Goal: Transaction & Acquisition: Purchase product/service

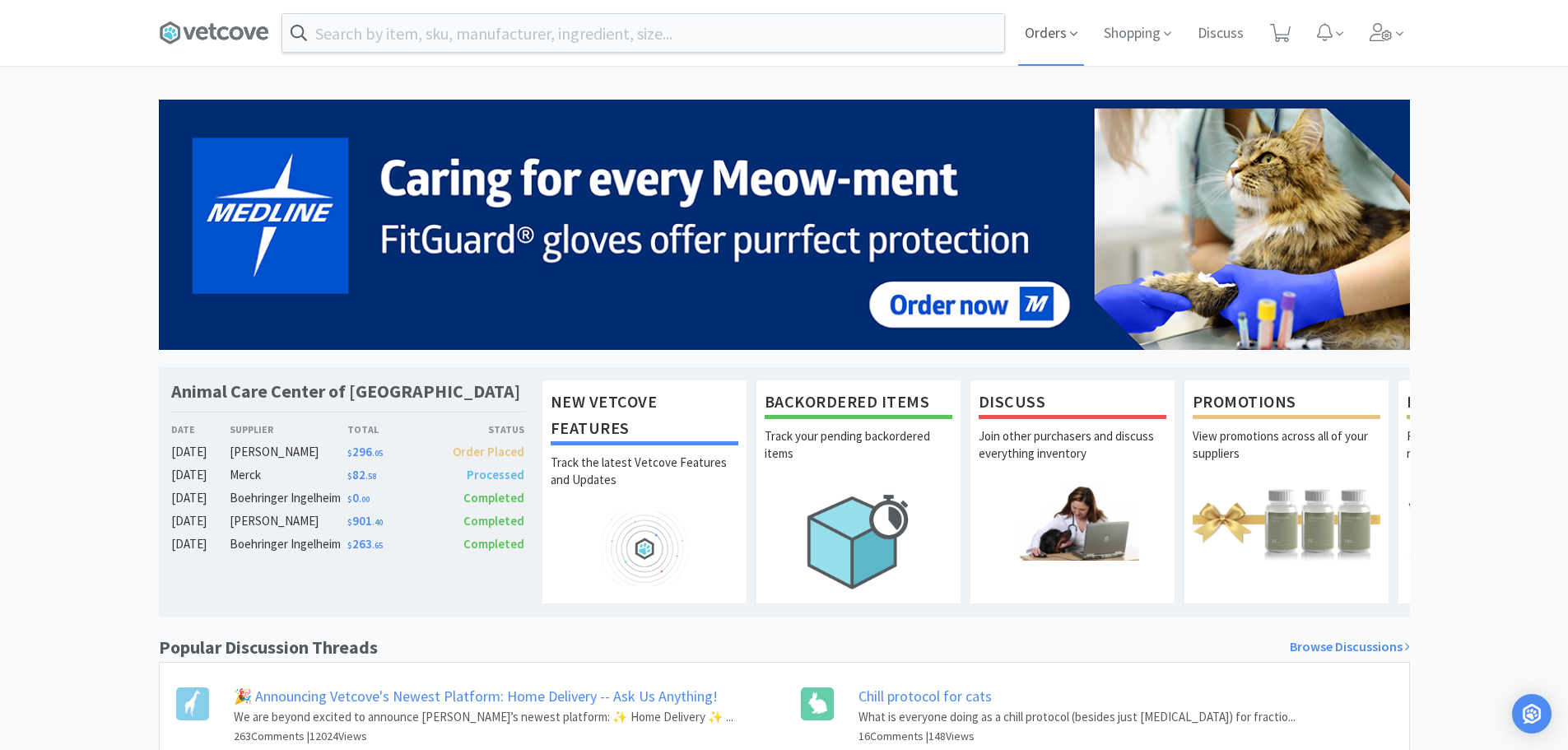
click at [1052, 42] on span "Orders" at bounding box center [1050, 33] width 66 height 66
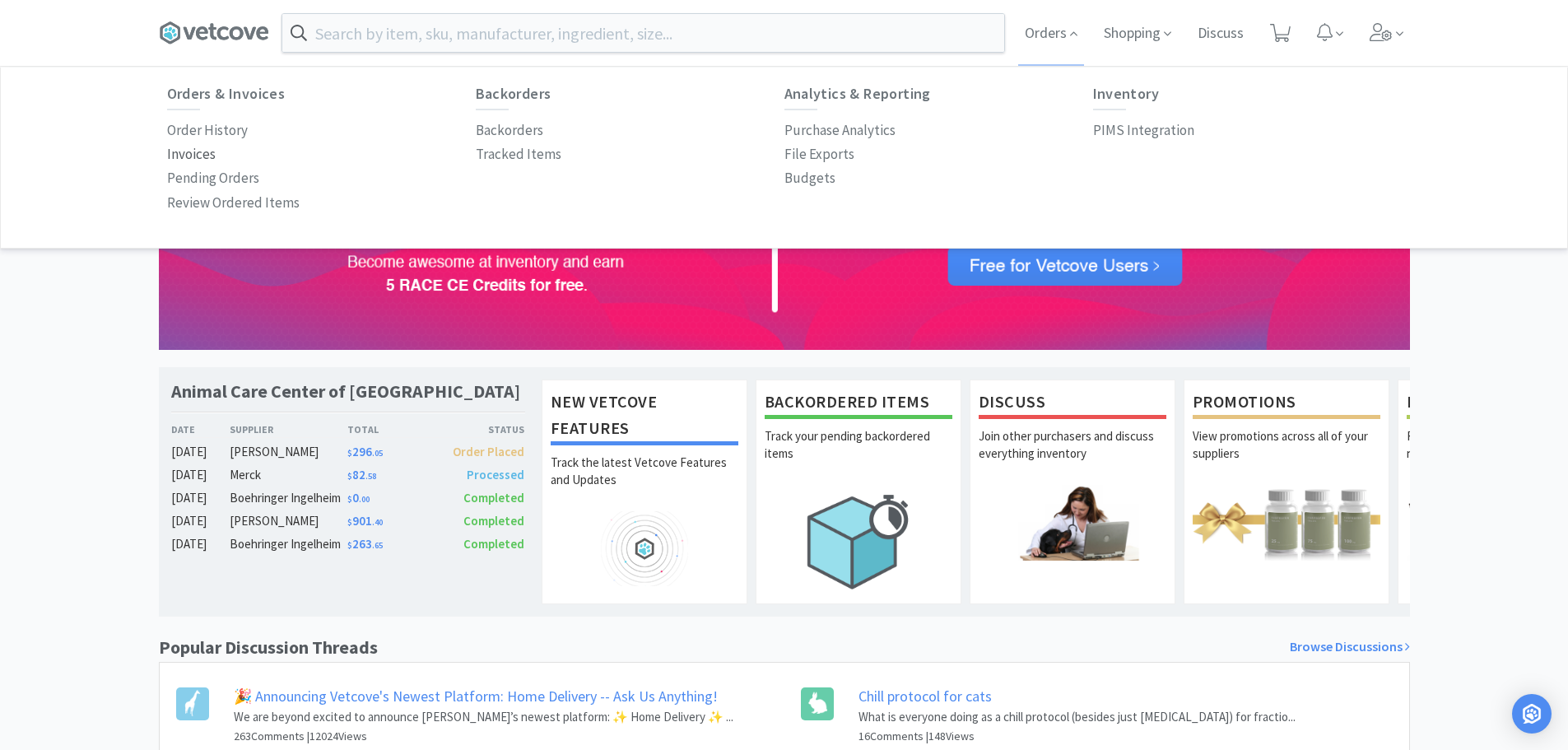
click at [191, 154] on p "Invoices" at bounding box center [191, 155] width 49 height 23
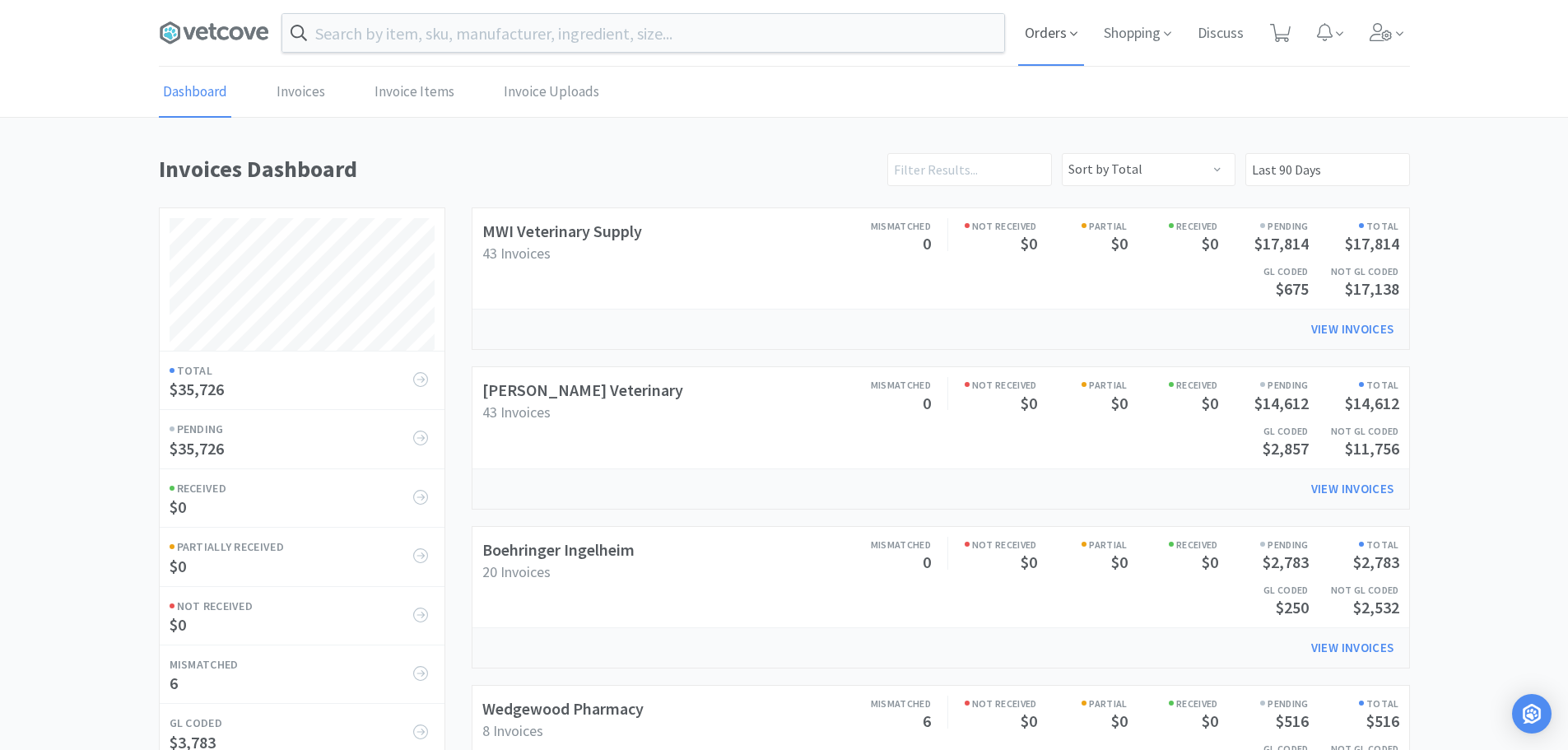
scroll to position [770, 1251]
drag, startPoint x: 1070, startPoint y: 39, endPoint x: 1050, endPoint y: 42, distance: 20.2
click at [1070, 39] on icon at bounding box center [1074, 33] width 7 height 14
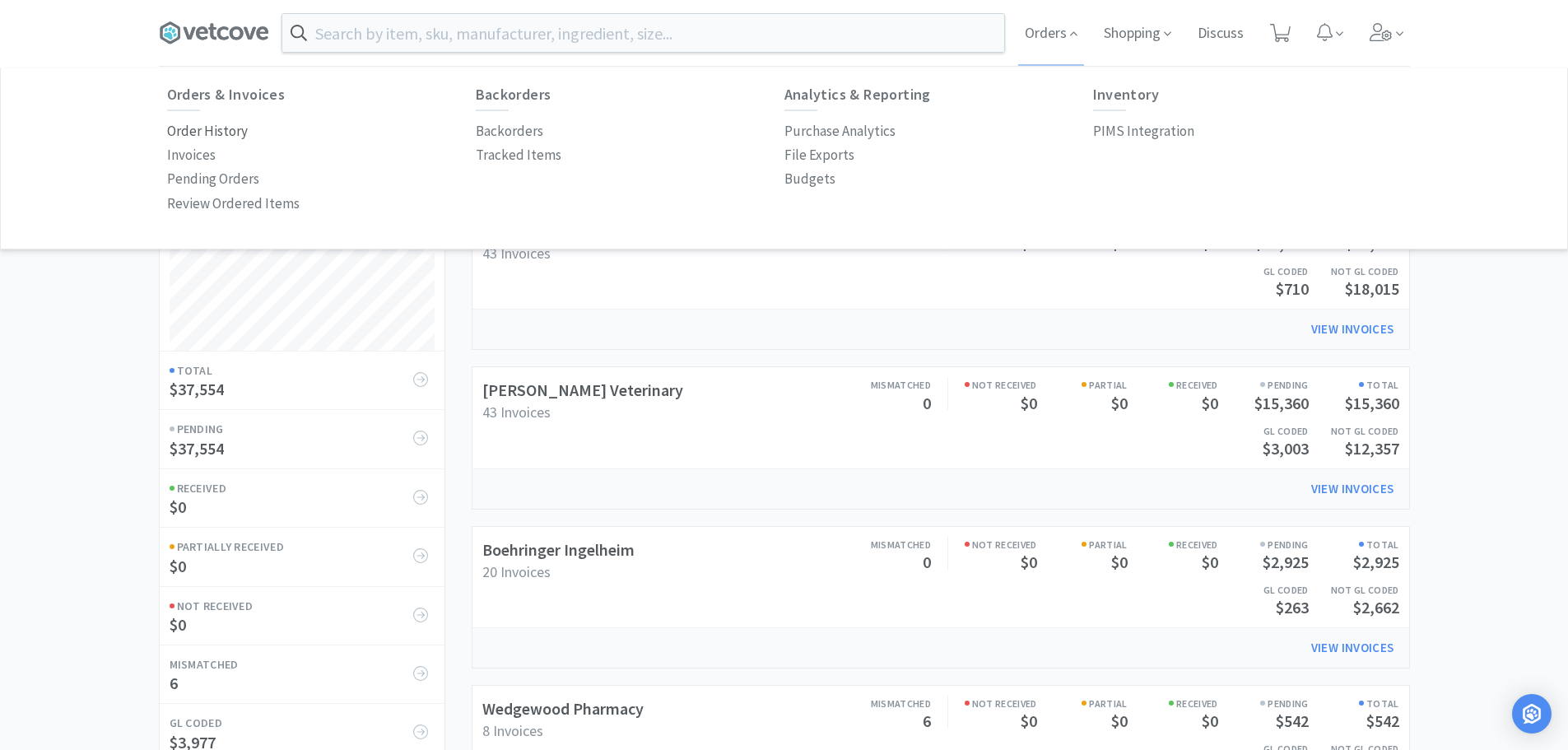
click at [217, 131] on p "Order History" at bounding box center [207, 131] width 80 height 23
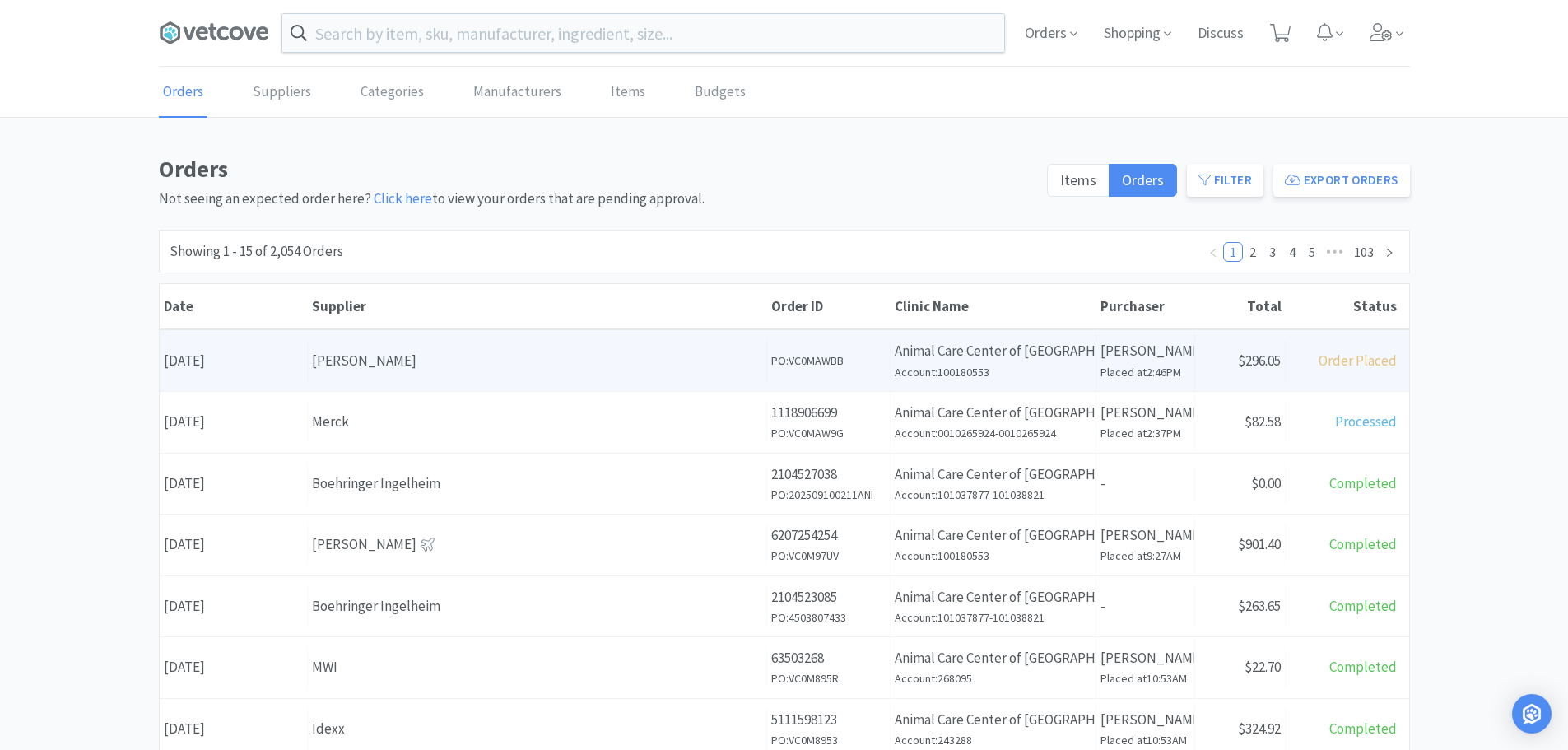
click at [441, 360] on div "[PERSON_NAME]" at bounding box center [537, 361] width 450 height 23
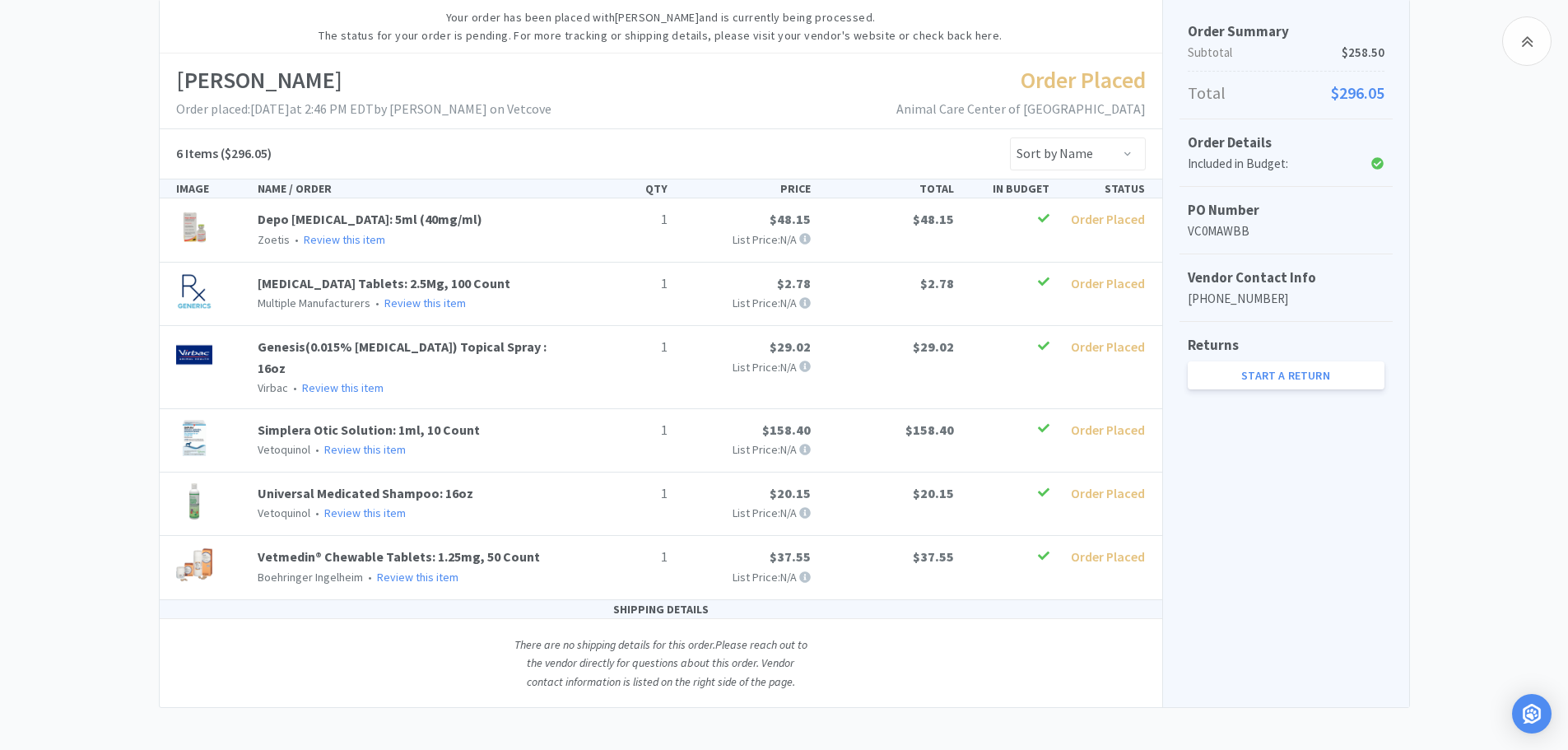
scroll to position [279, 0]
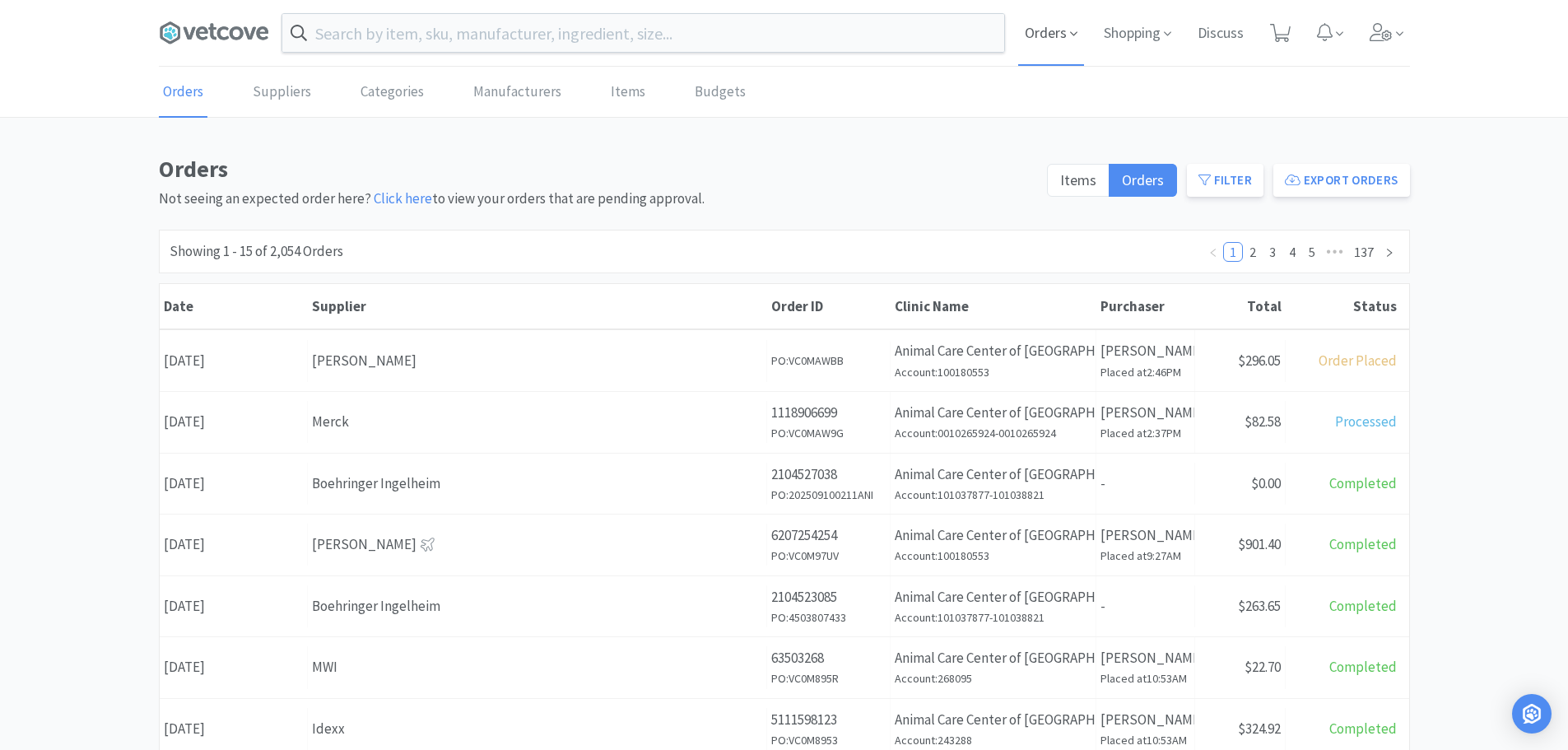
click at [1043, 37] on span "Orders" at bounding box center [1050, 33] width 66 height 66
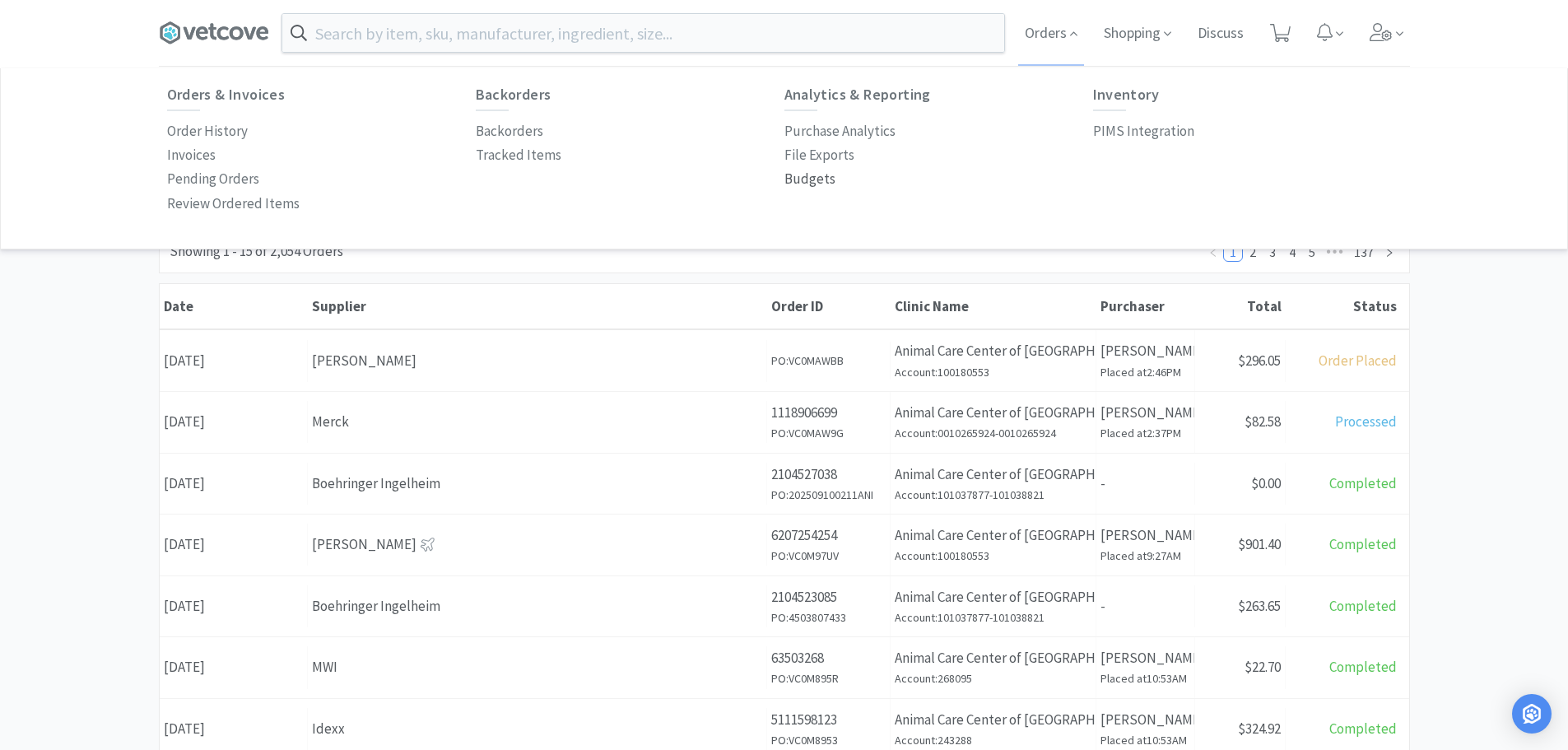
click at [797, 183] on p "Budgets" at bounding box center [809, 179] width 51 height 23
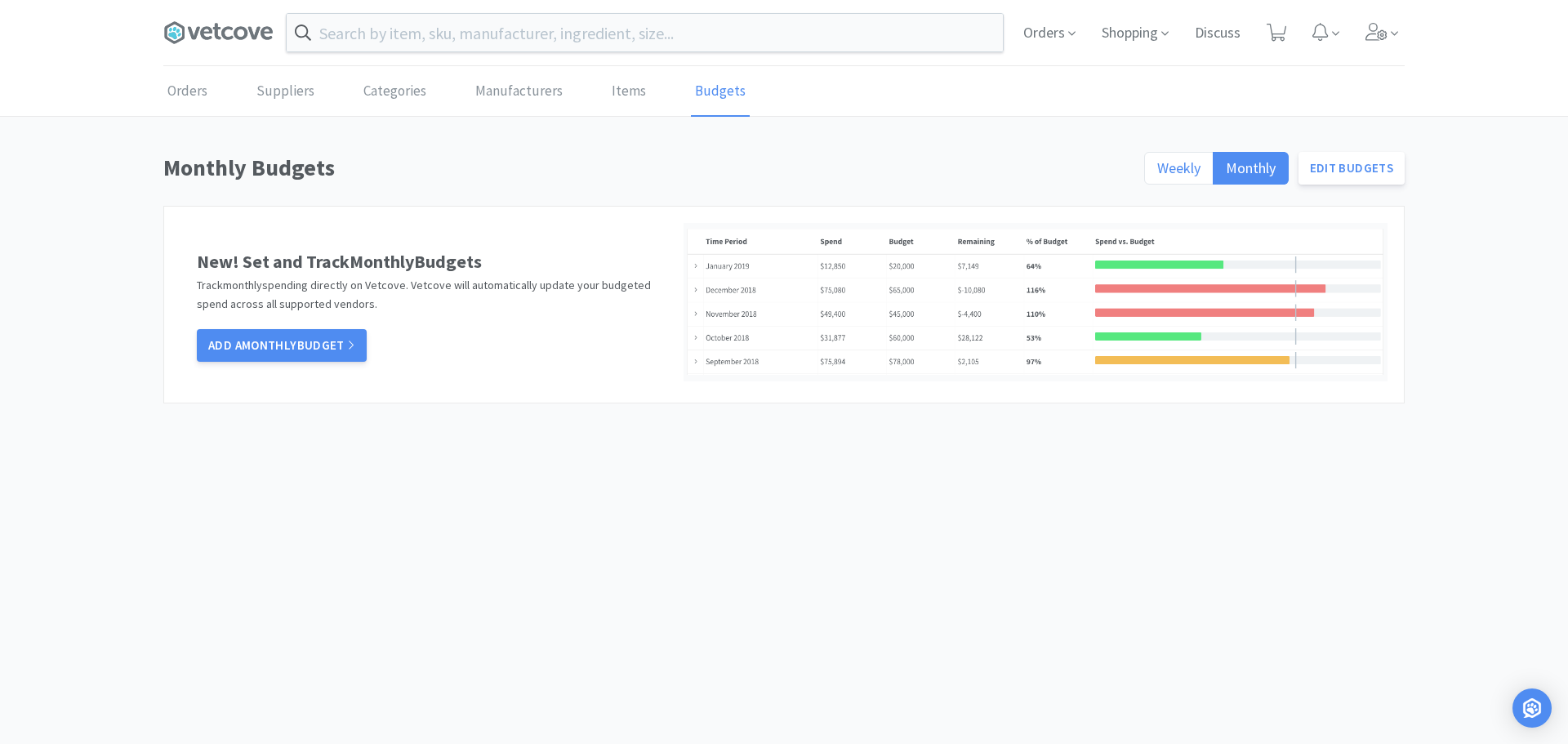
click at [1148, 154] on label "Weekly" at bounding box center [1179, 168] width 69 height 32
click at [1157, 173] on input "Weekly" at bounding box center [1157, 173] width 0 height 0
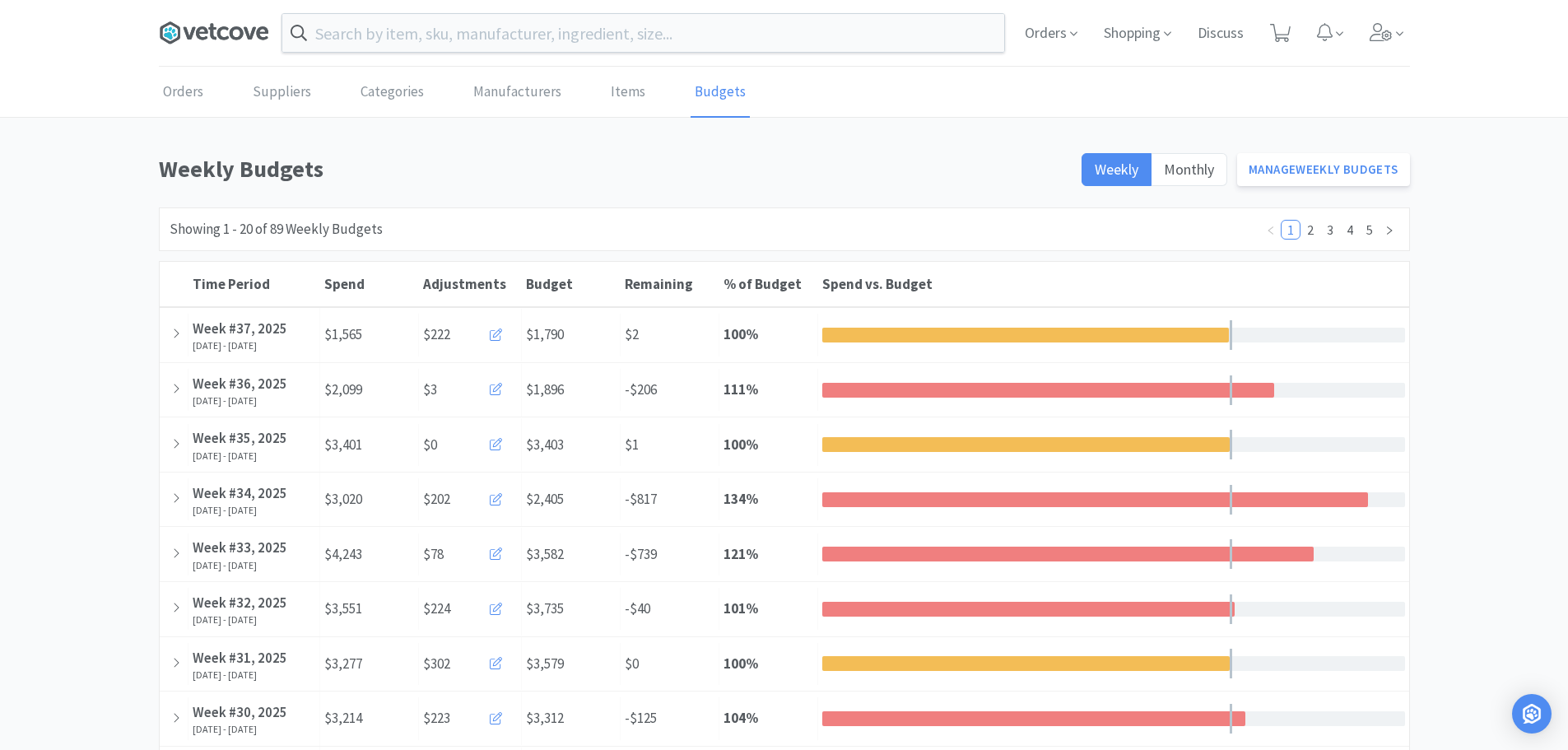
click at [219, 21] on icon at bounding box center [214, 33] width 110 height 24
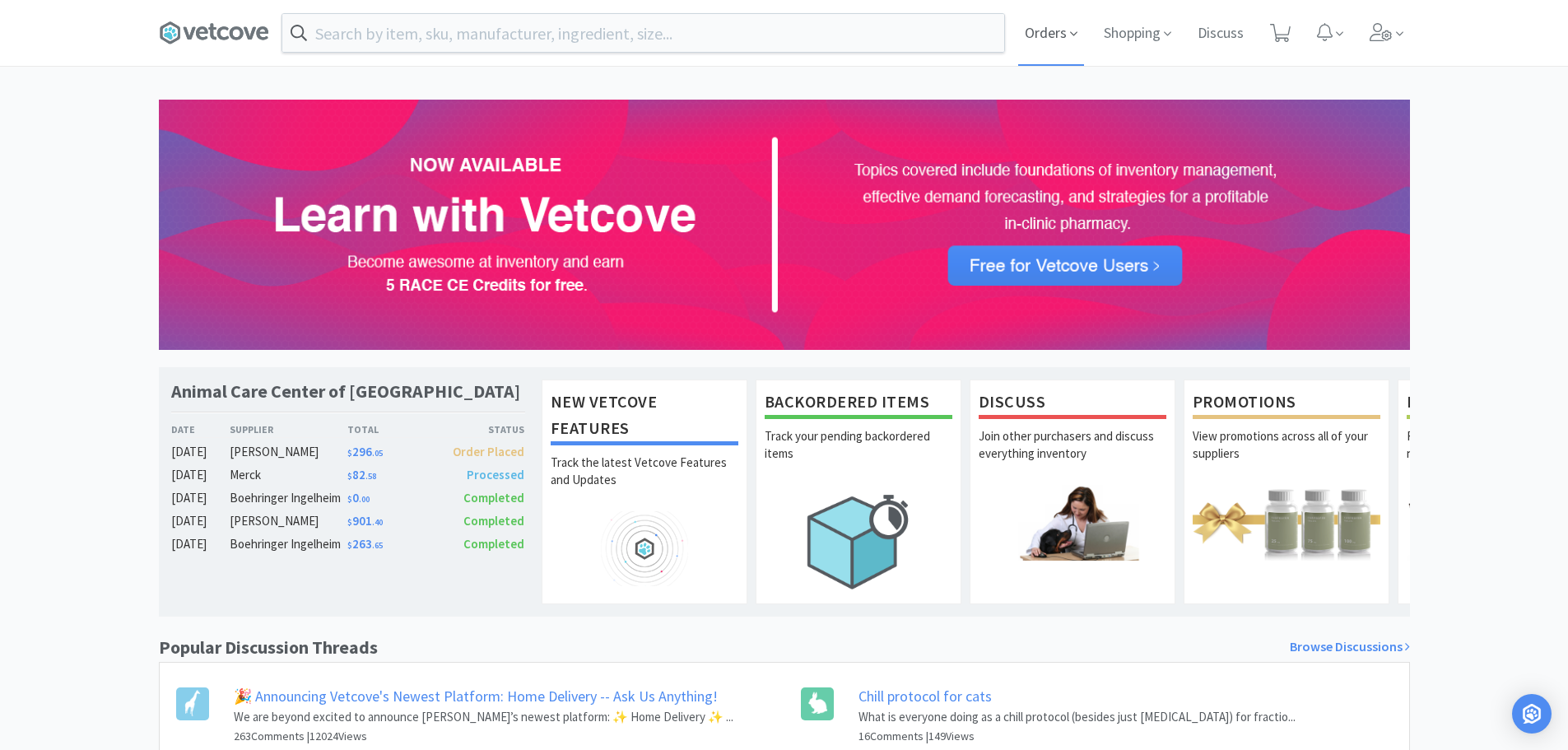
click at [1061, 32] on span "Orders" at bounding box center [1050, 33] width 66 height 66
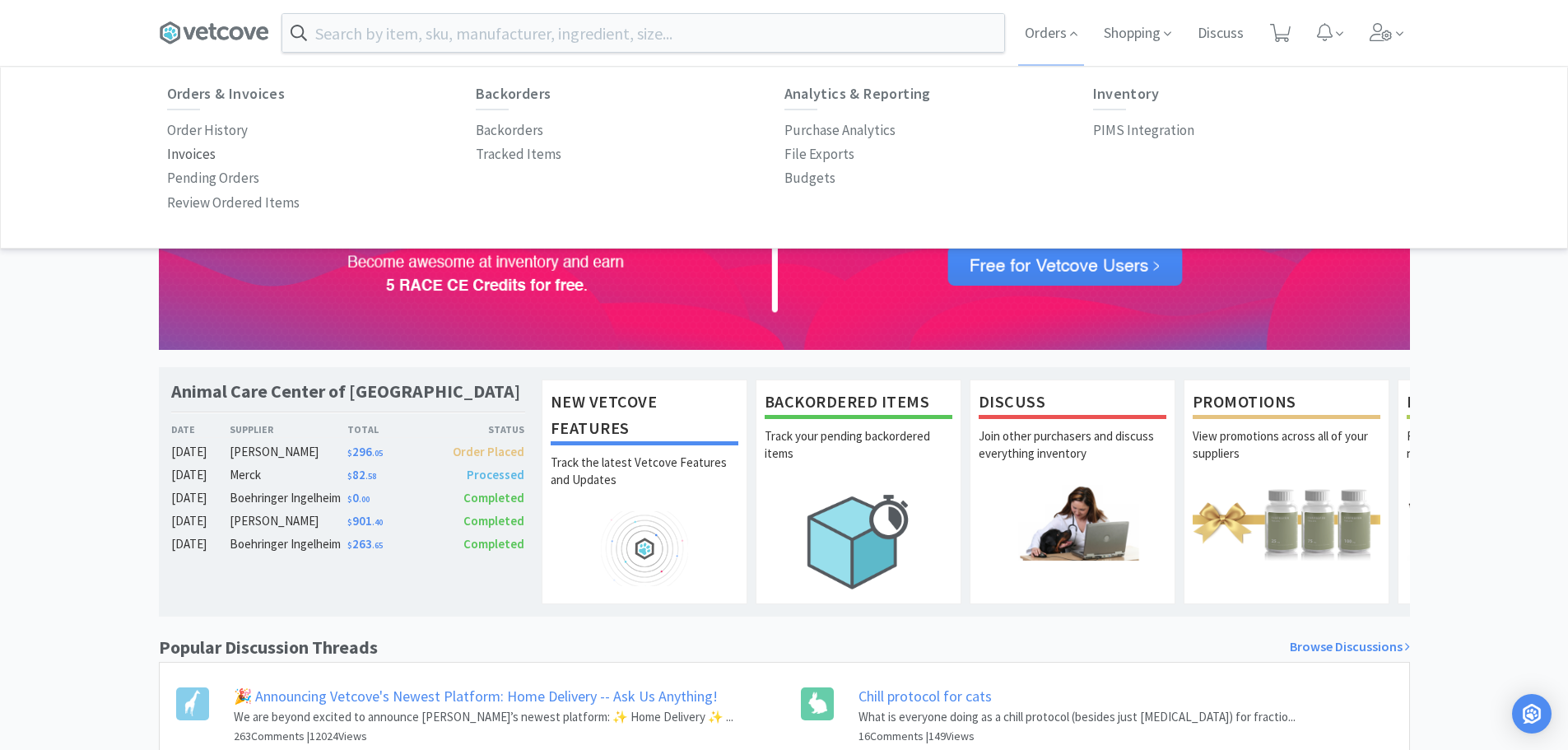
click at [211, 147] on p "Invoices" at bounding box center [191, 155] width 49 height 23
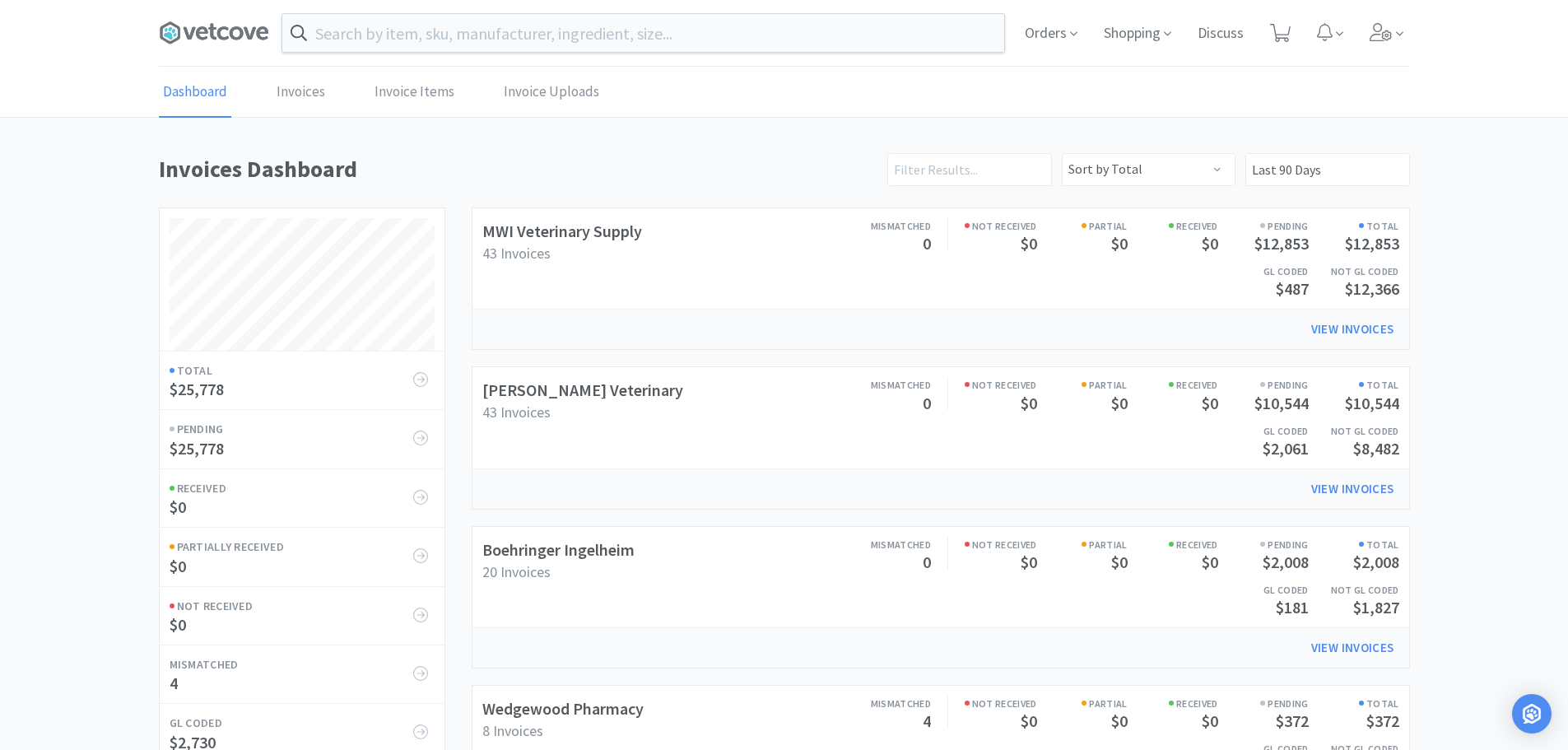
scroll to position [770, 1251]
click at [557, 393] on link "[PERSON_NAME] Veterinary" at bounding box center [583, 389] width 201 height 21
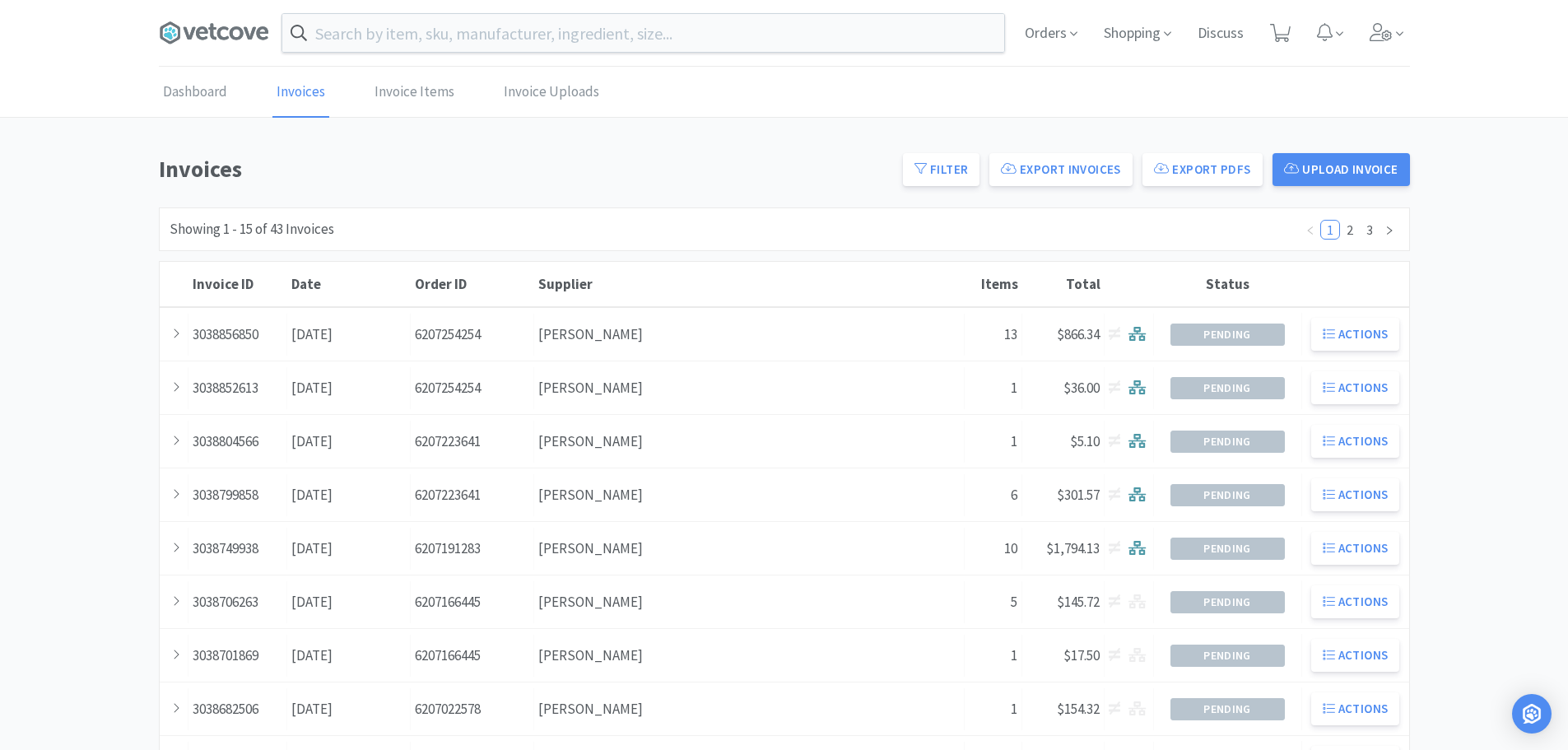
click at [739, 329] on div "Supplier [PERSON_NAME]" at bounding box center [749, 334] width 431 height 42
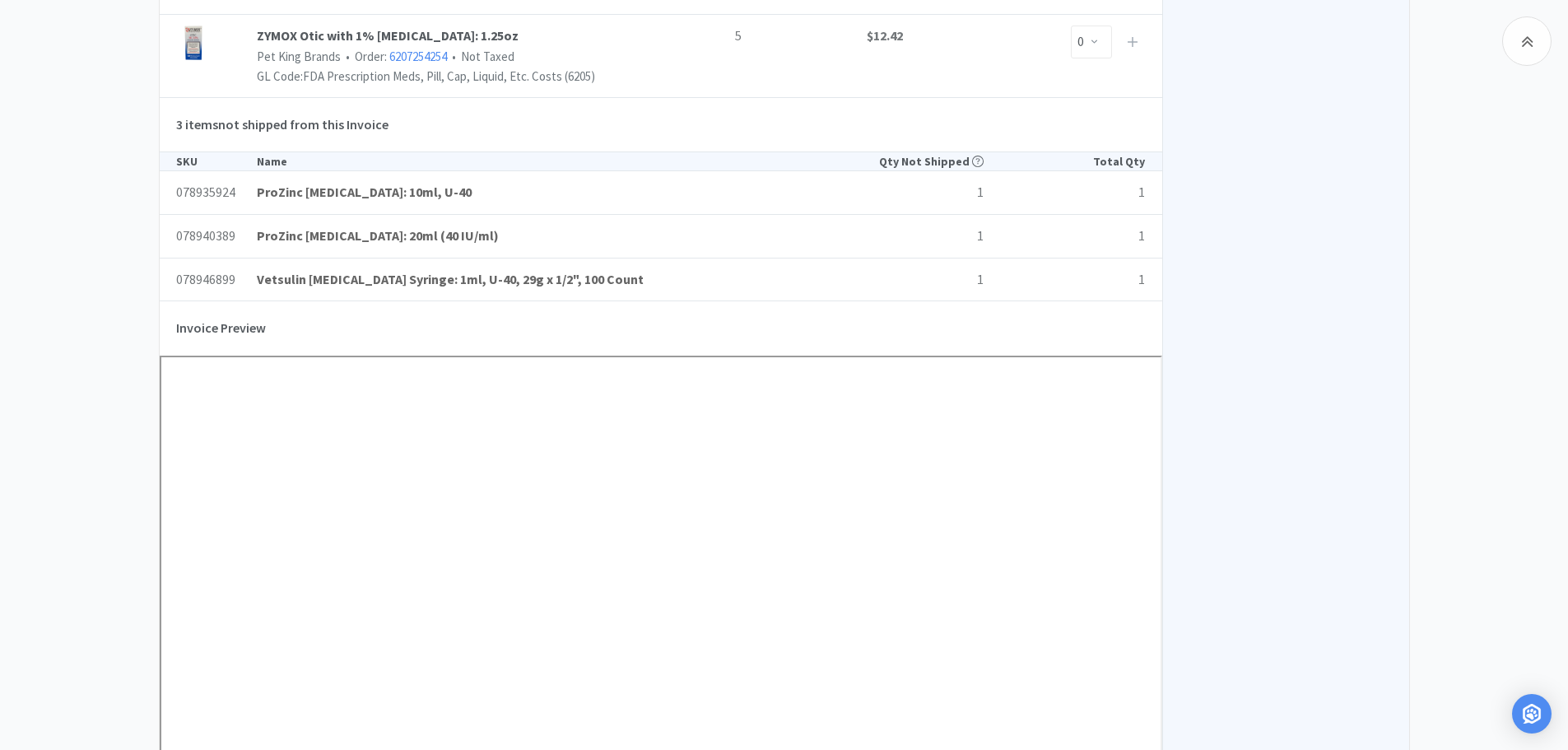
scroll to position [1235, 0]
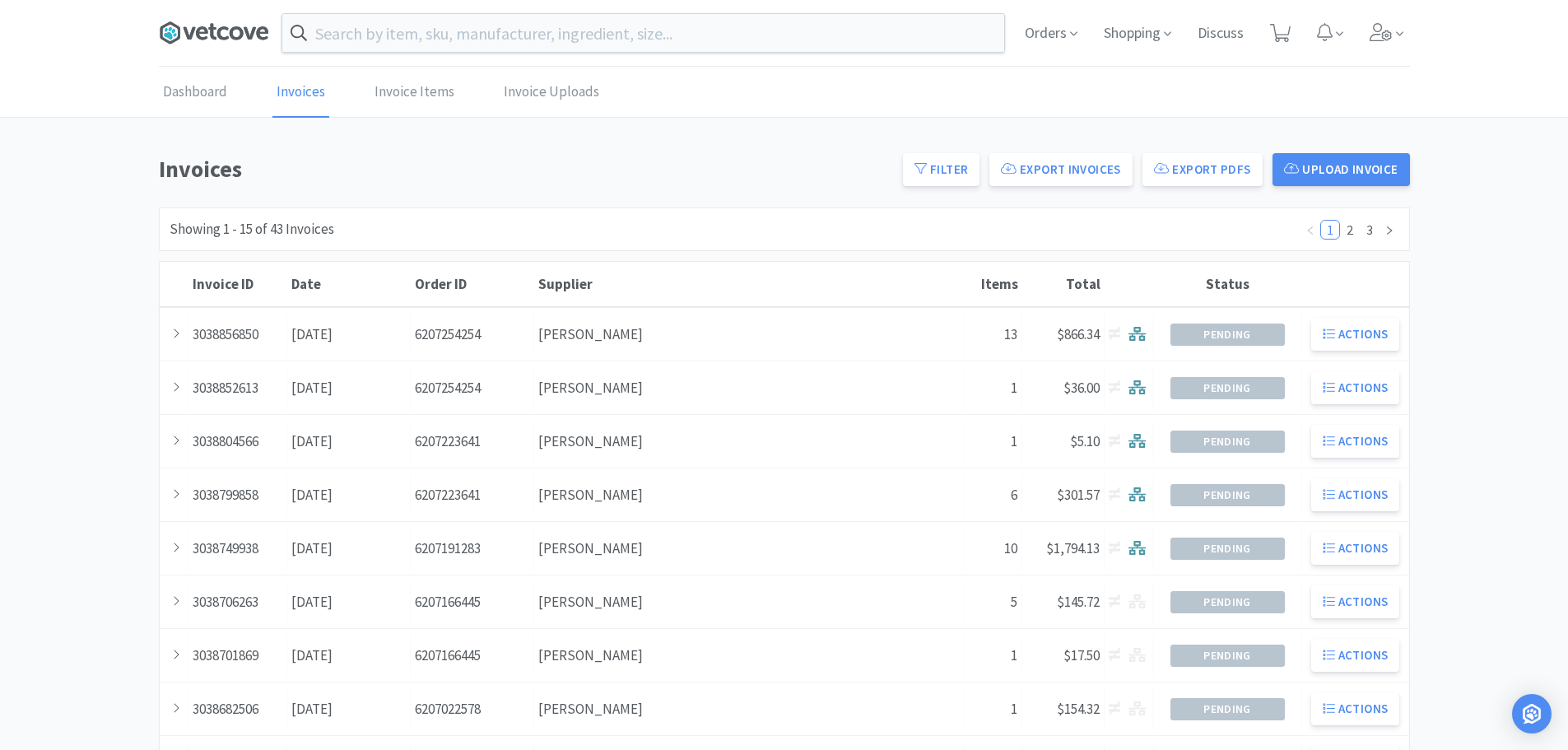
click at [214, 29] on icon at bounding box center [212, 32] width 8 height 16
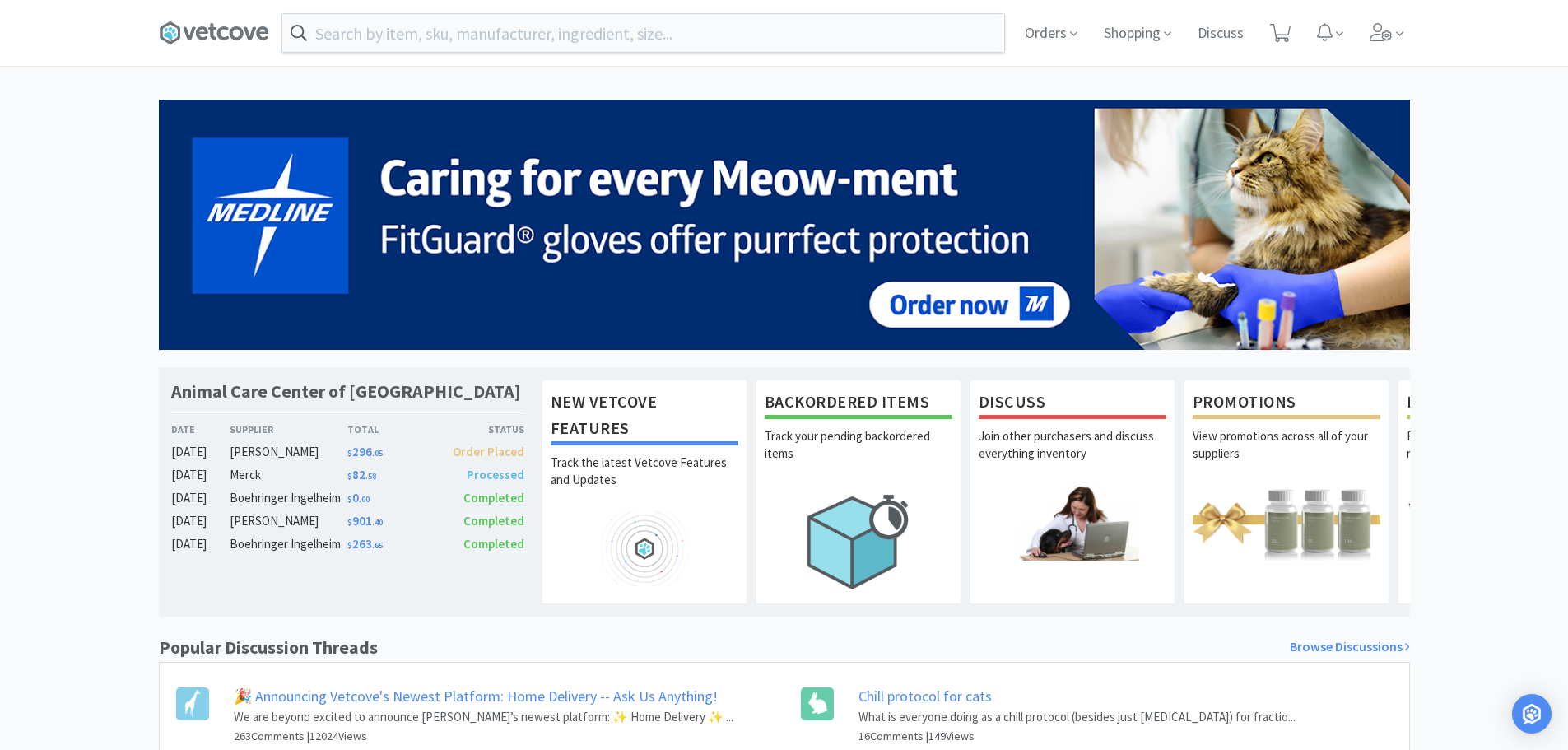
click at [364, 476] on span "$ 82 . 58" at bounding box center [362, 474] width 29 height 15
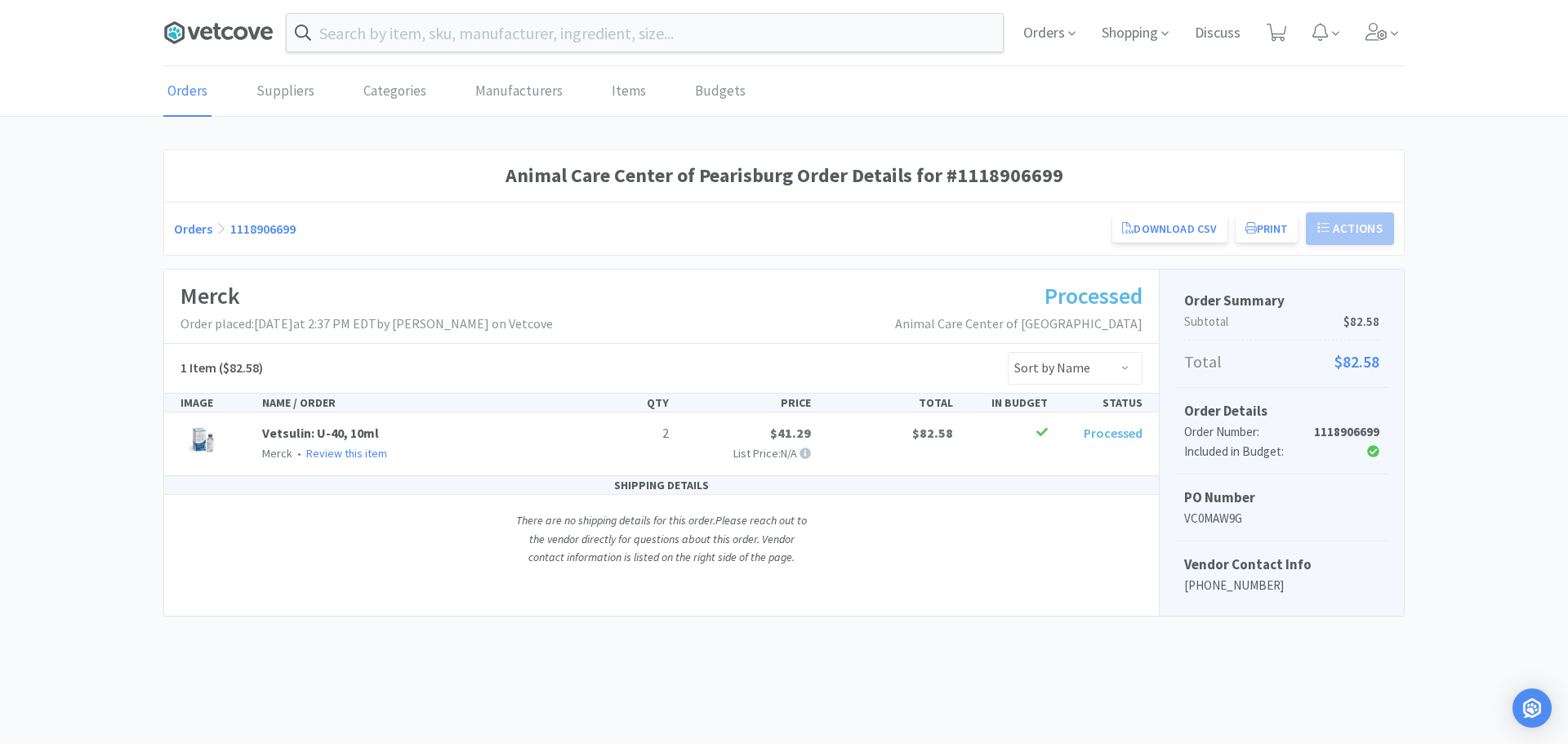
click at [260, 32] on icon at bounding box center [218, 32] width 109 height 24
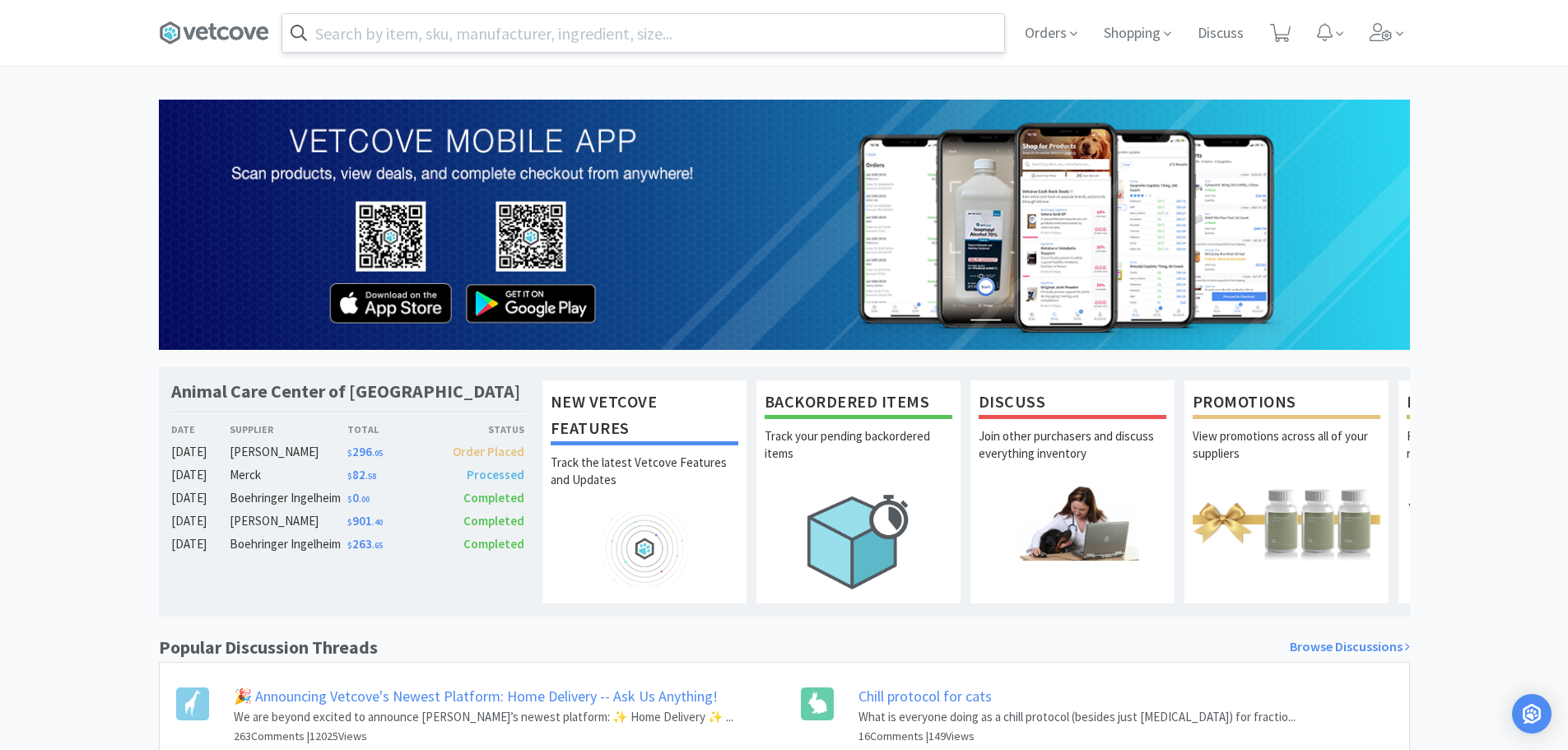
click at [662, 44] on input "text" at bounding box center [643, 33] width 722 height 38
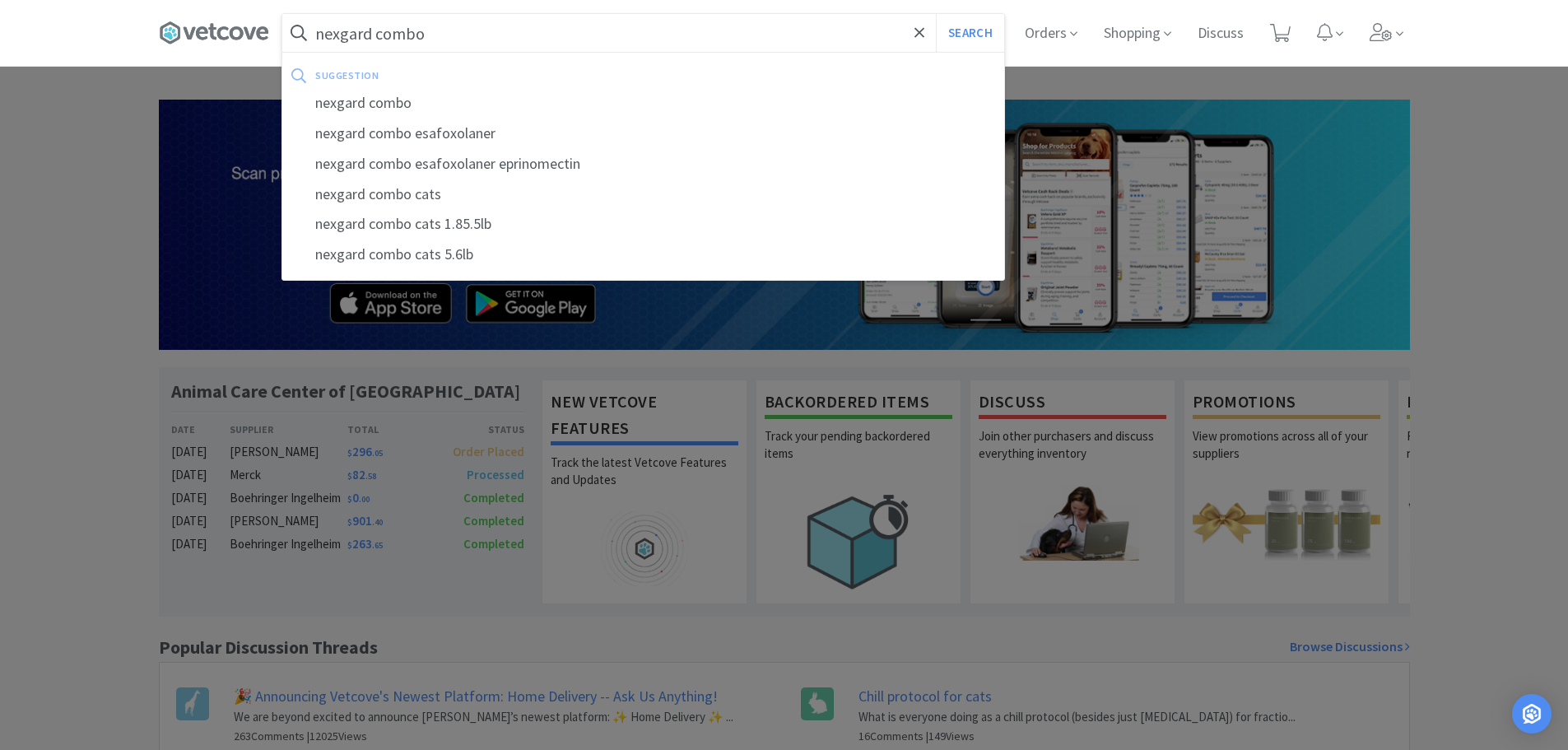
type input "nexgard combo"
click at [936, 14] on button "Search" at bounding box center [970, 33] width 69 height 38
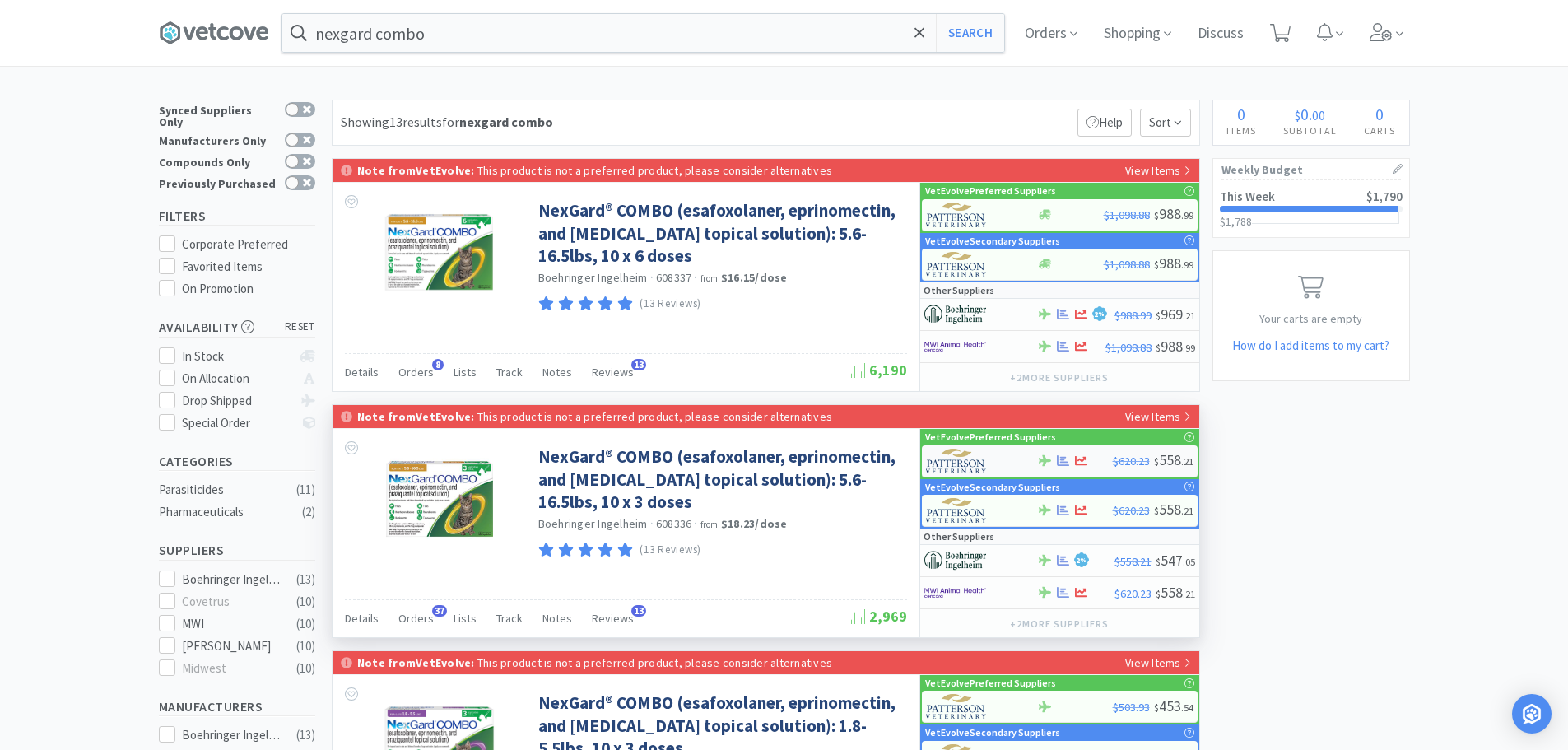
click at [999, 459] on div at bounding box center [971, 461] width 90 height 28
select select "1"
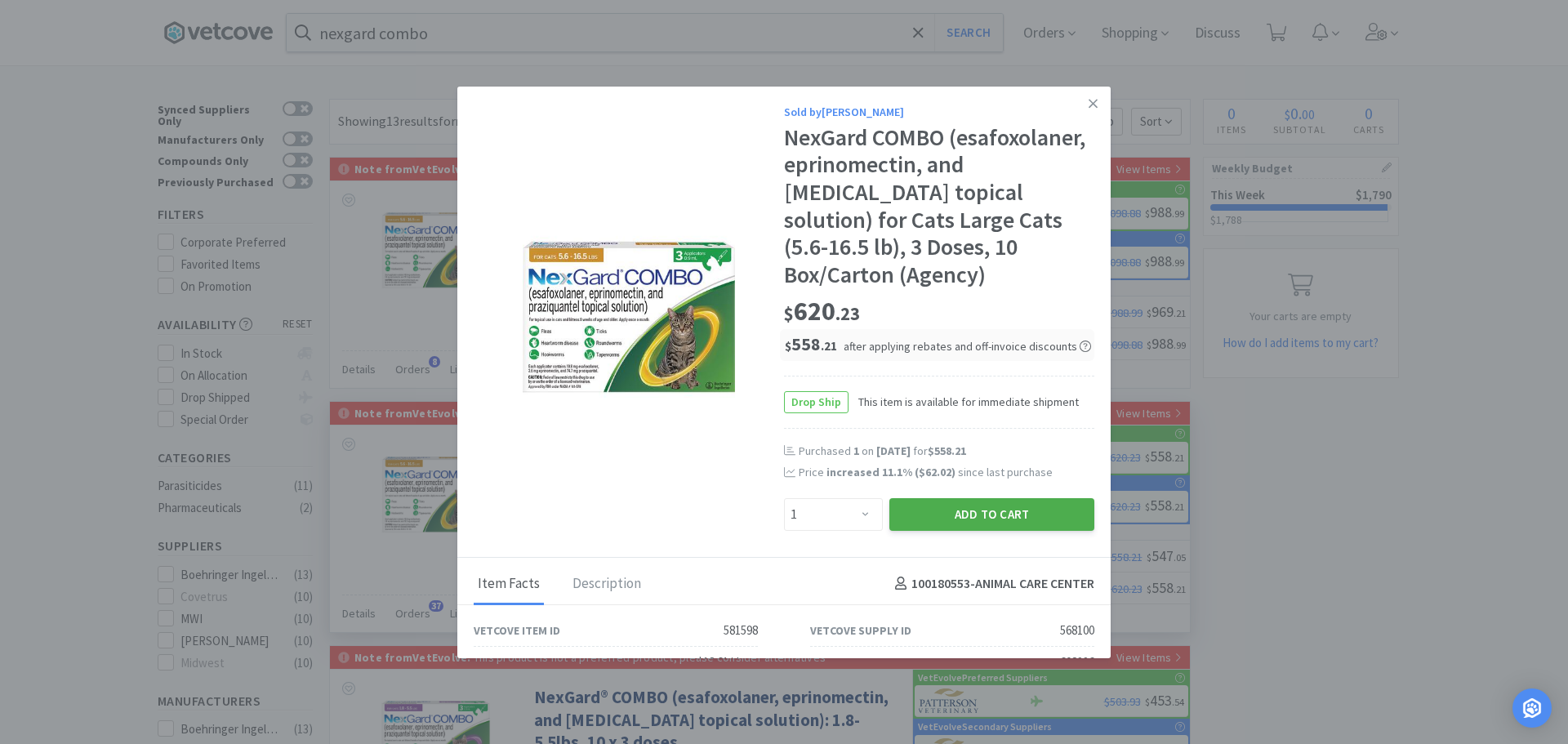
click at [951, 515] on button "Add to Cart" at bounding box center [992, 515] width 205 height 32
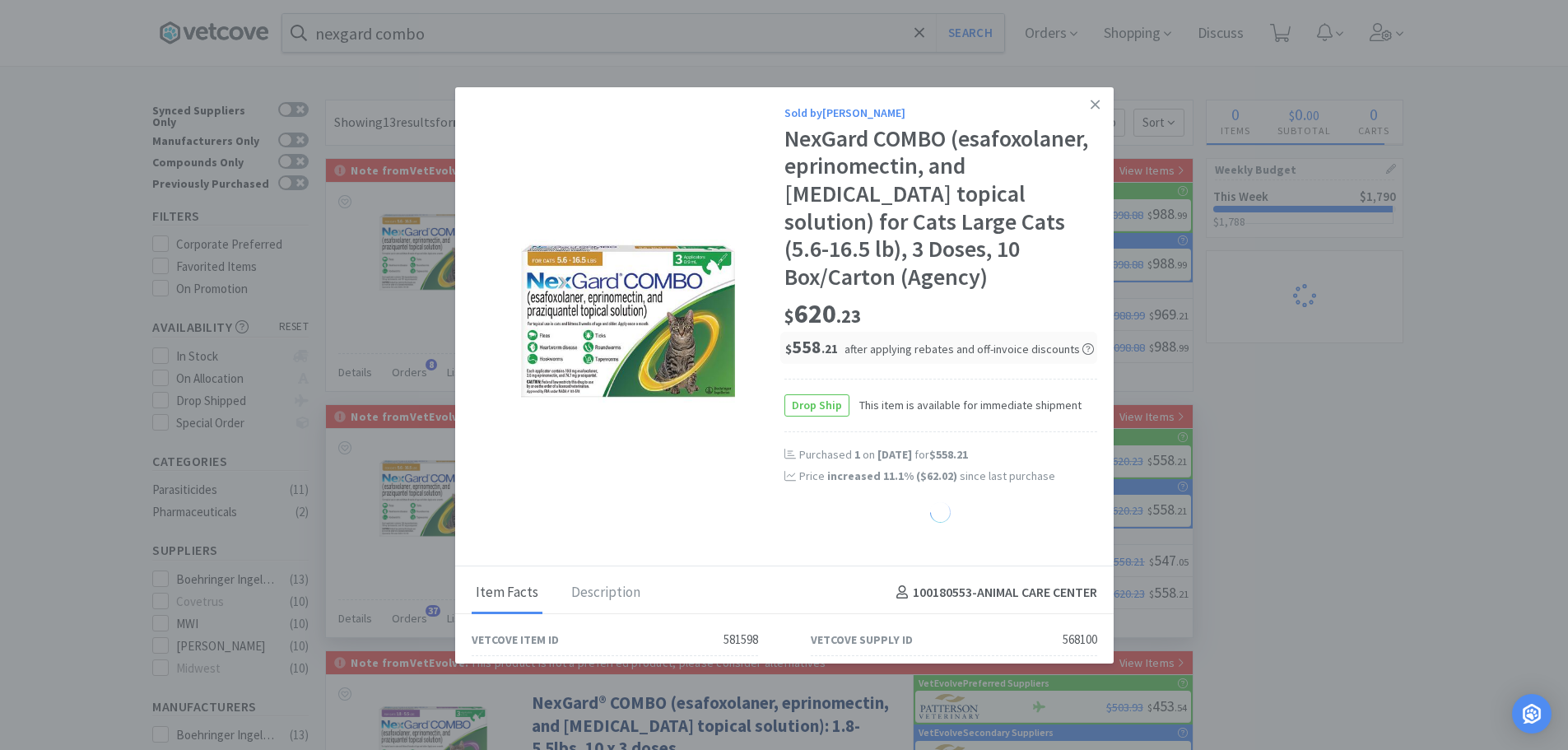
select select "1"
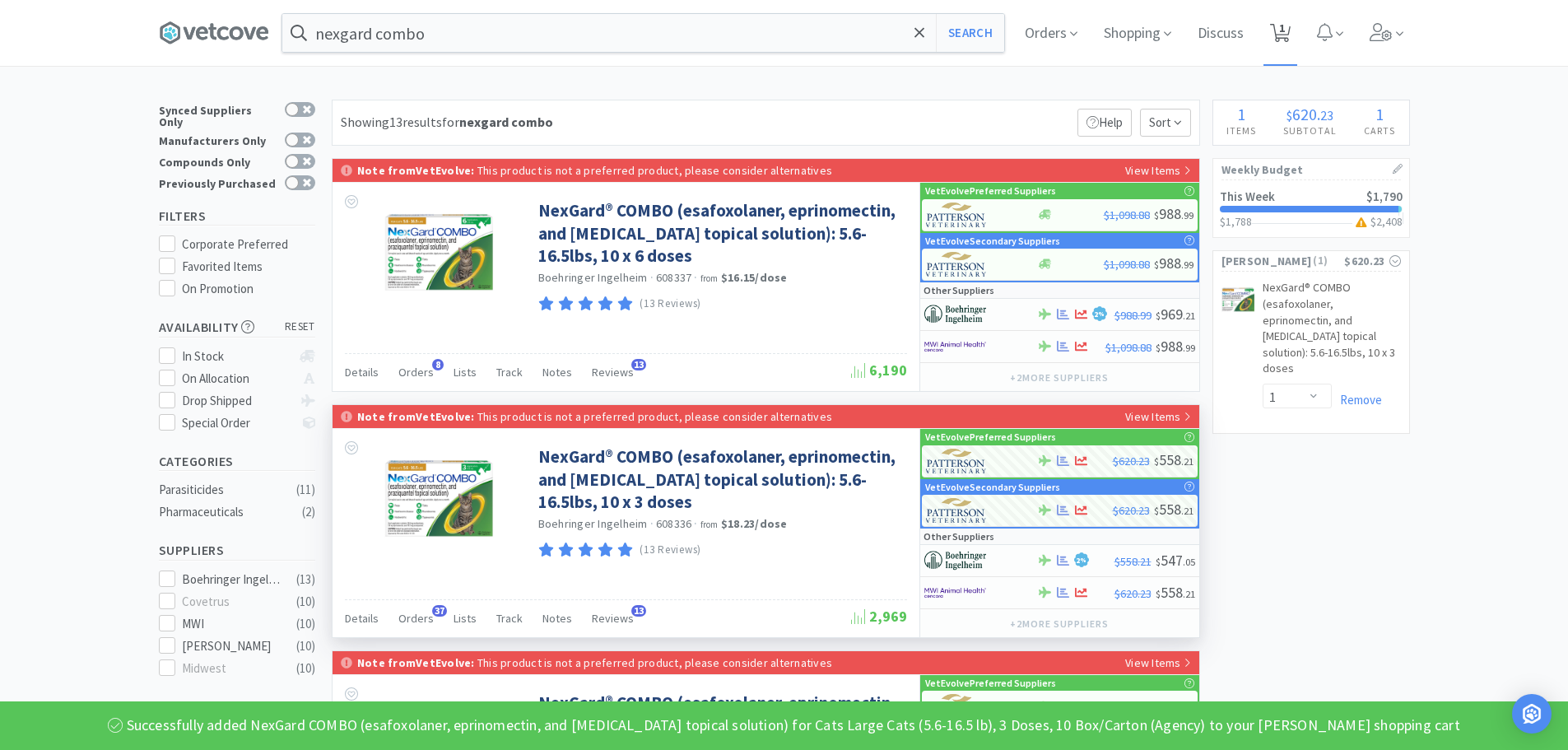
click at [1280, 35] on icon at bounding box center [1280, 33] width 21 height 18
select select "1"
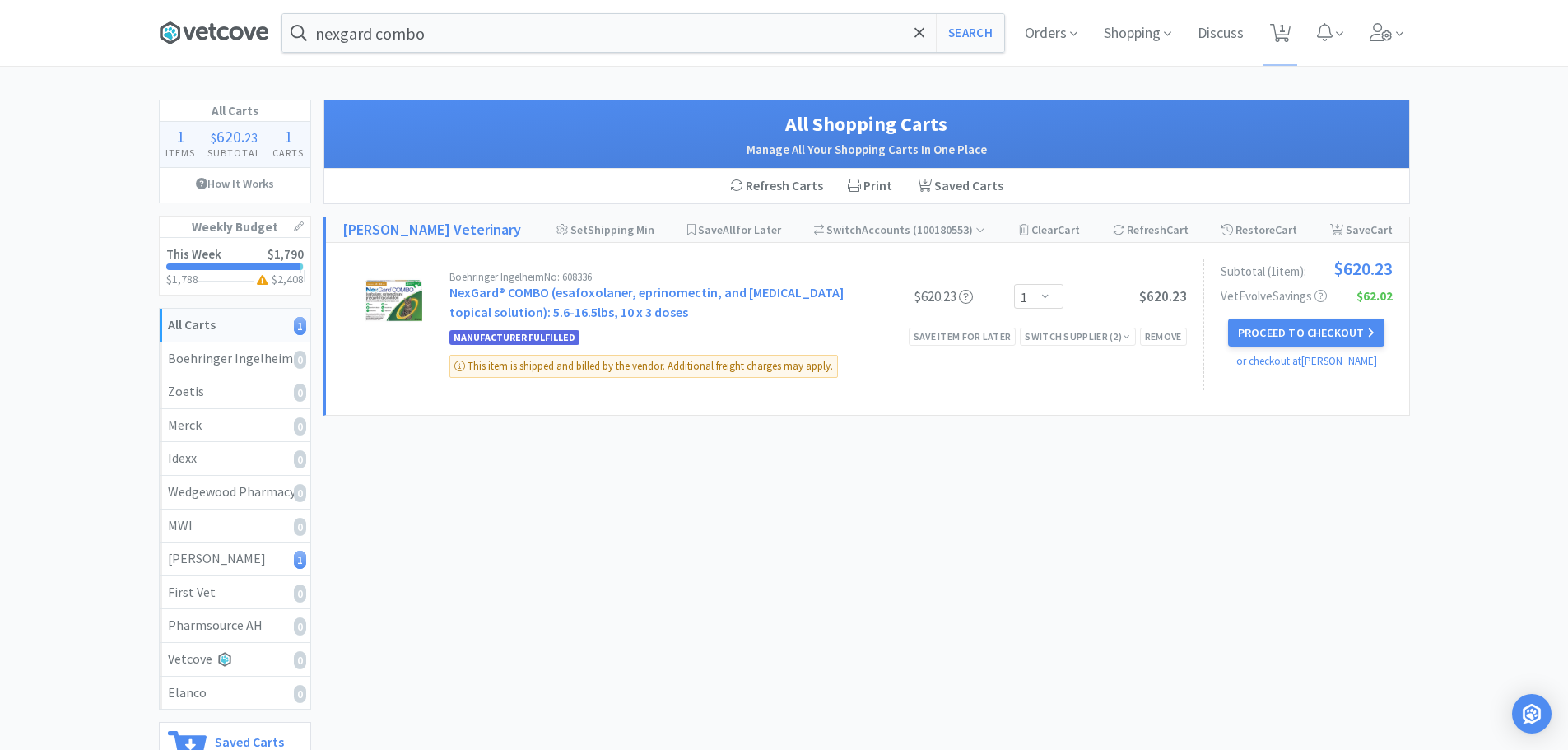
click at [266, 29] on icon at bounding box center [263, 33] width 13 height 14
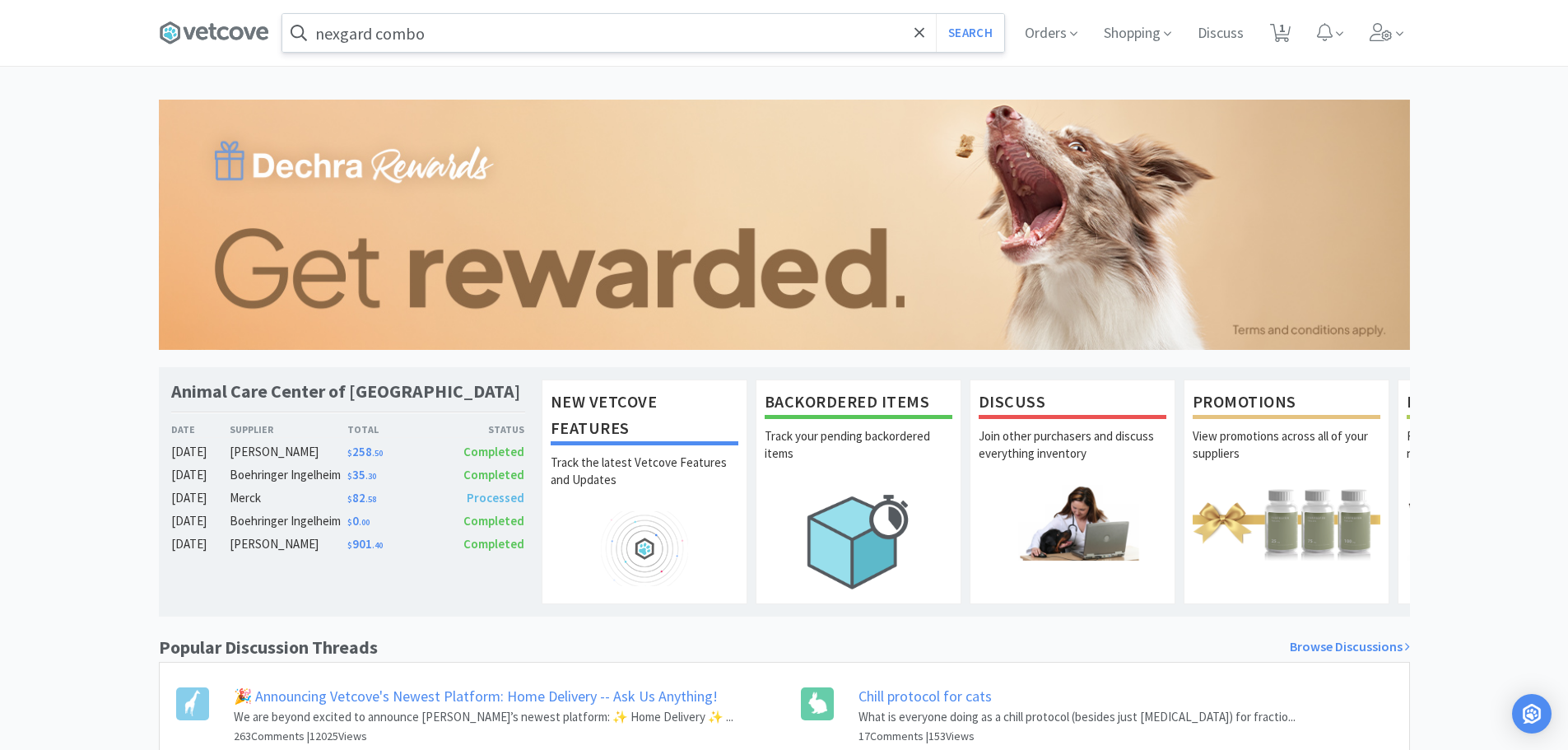
click at [528, 46] on input "nexgard combo" at bounding box center [643, 33] width 722 height 38
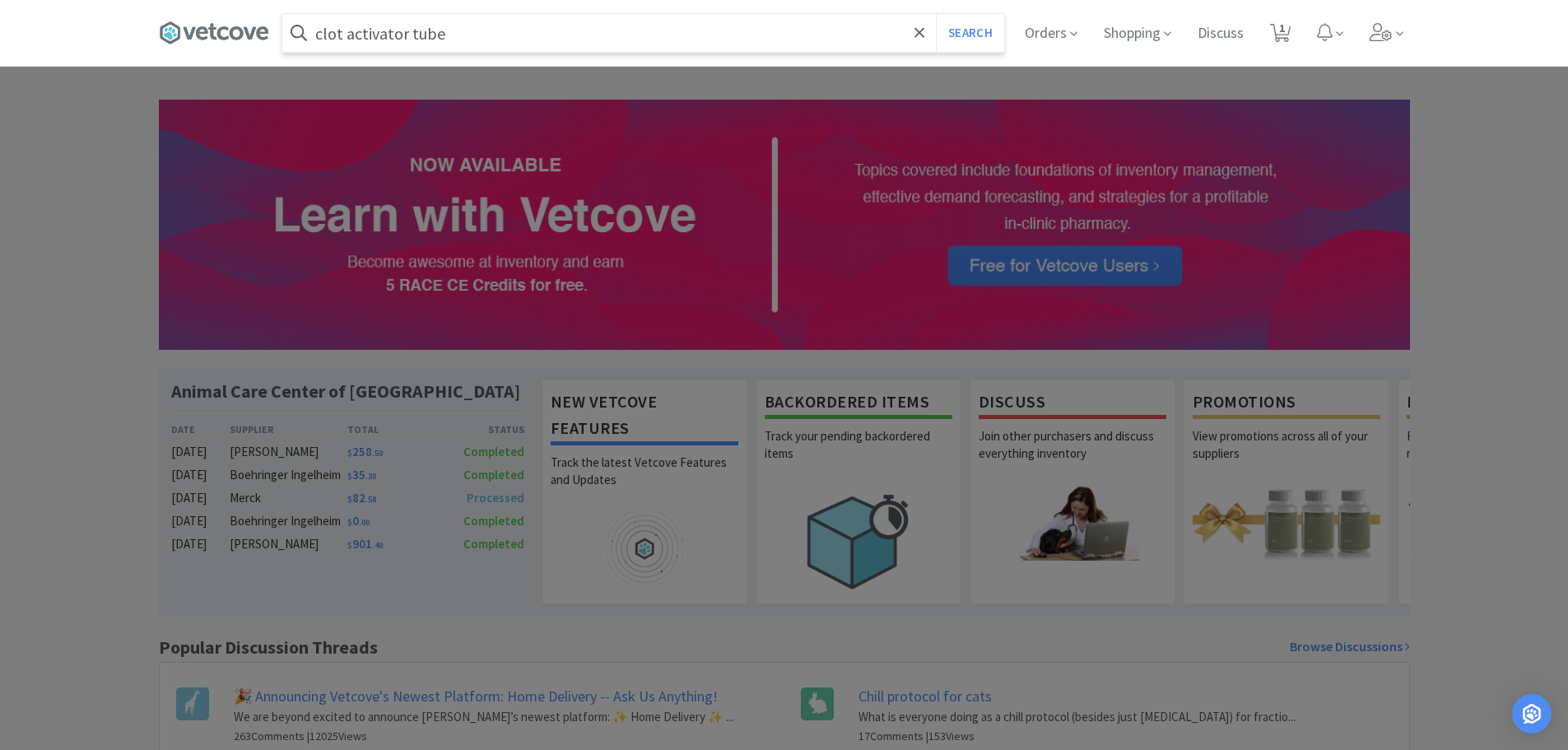
type input "clot activator tube"
click at [936, 14] on button "Search" at bounding box center [970, 33] width 69 height 38
select select "1"
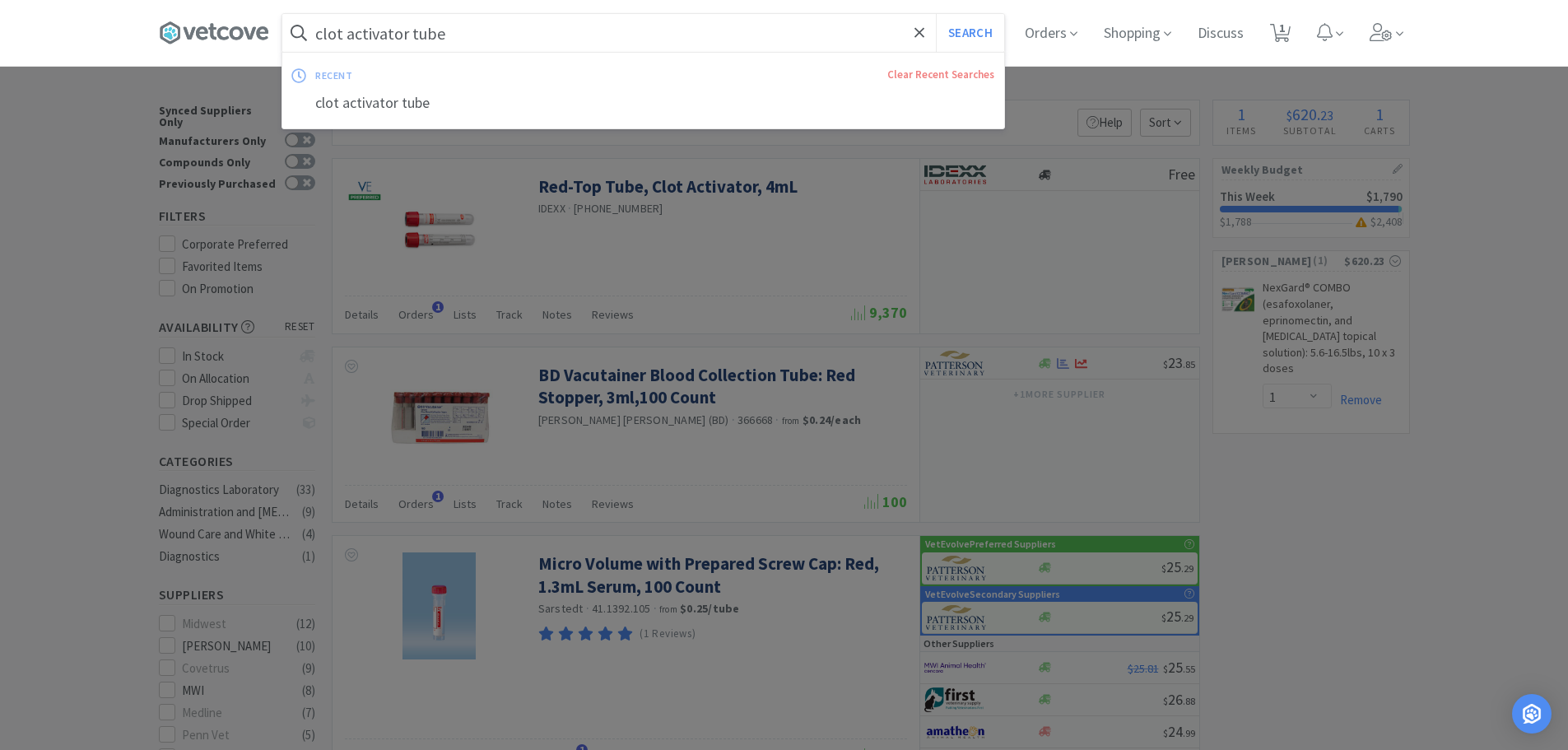
click at [455, 36] on input "clot activator tube" at bounding box center [643, 33] width 722 height 38
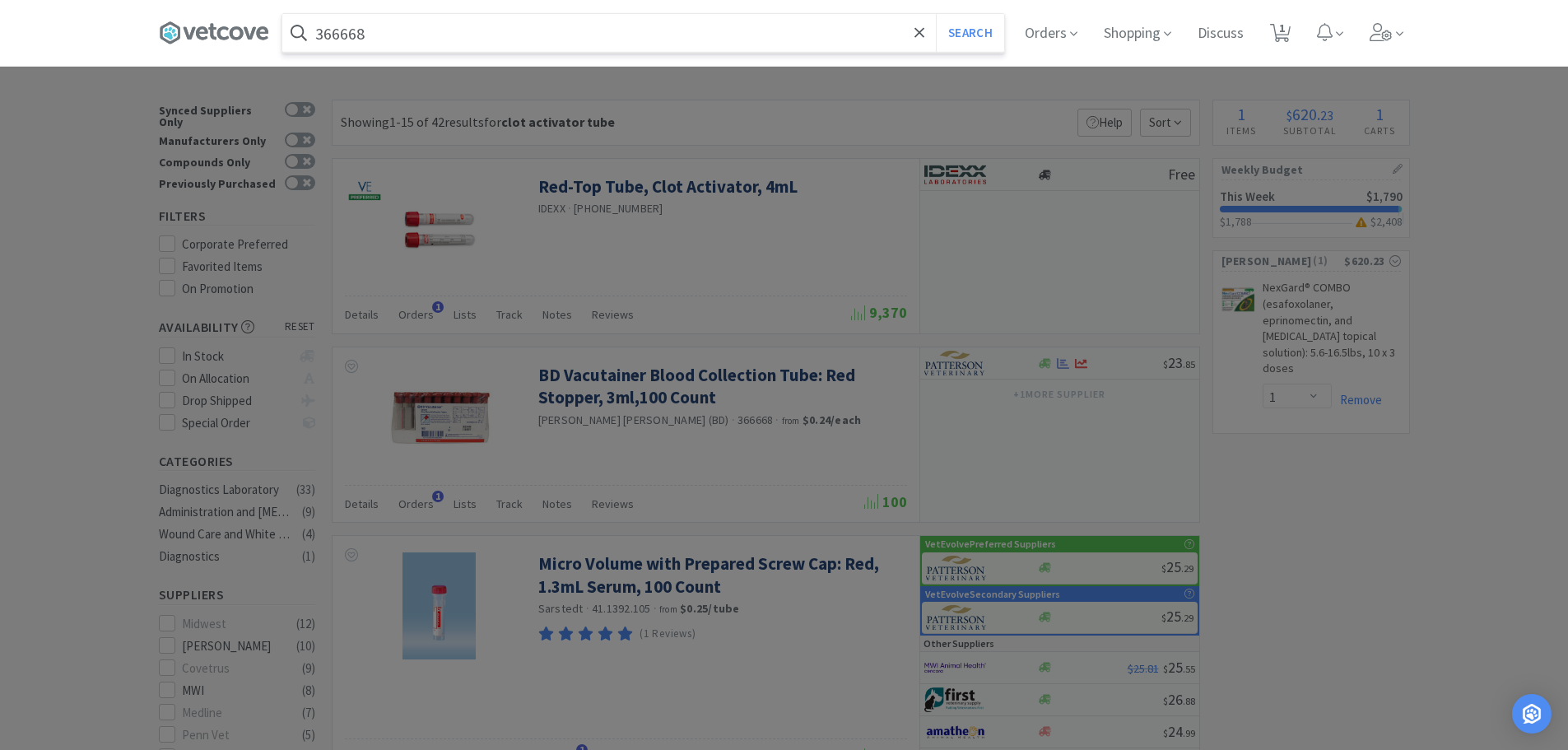
type input "366668"
click at [936, 14] on button "Search" at bounding box center [970, 33] width 69 height 38
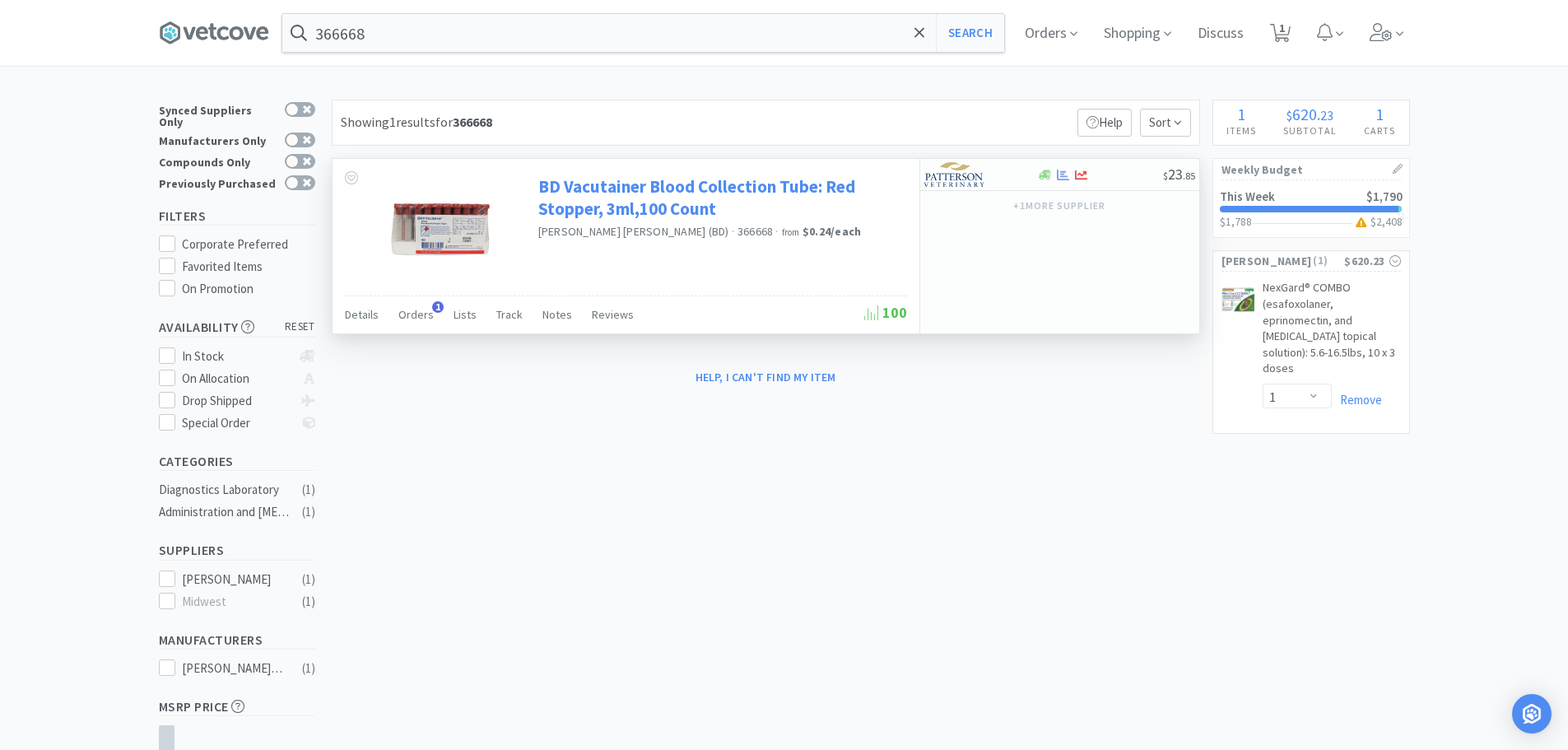
click at [630, 192] on link "BD Vacutainer Blood Collection Tube: Red Stopper, 3ml,100 Count" at bounding box center [721, 198] width 365 height 45
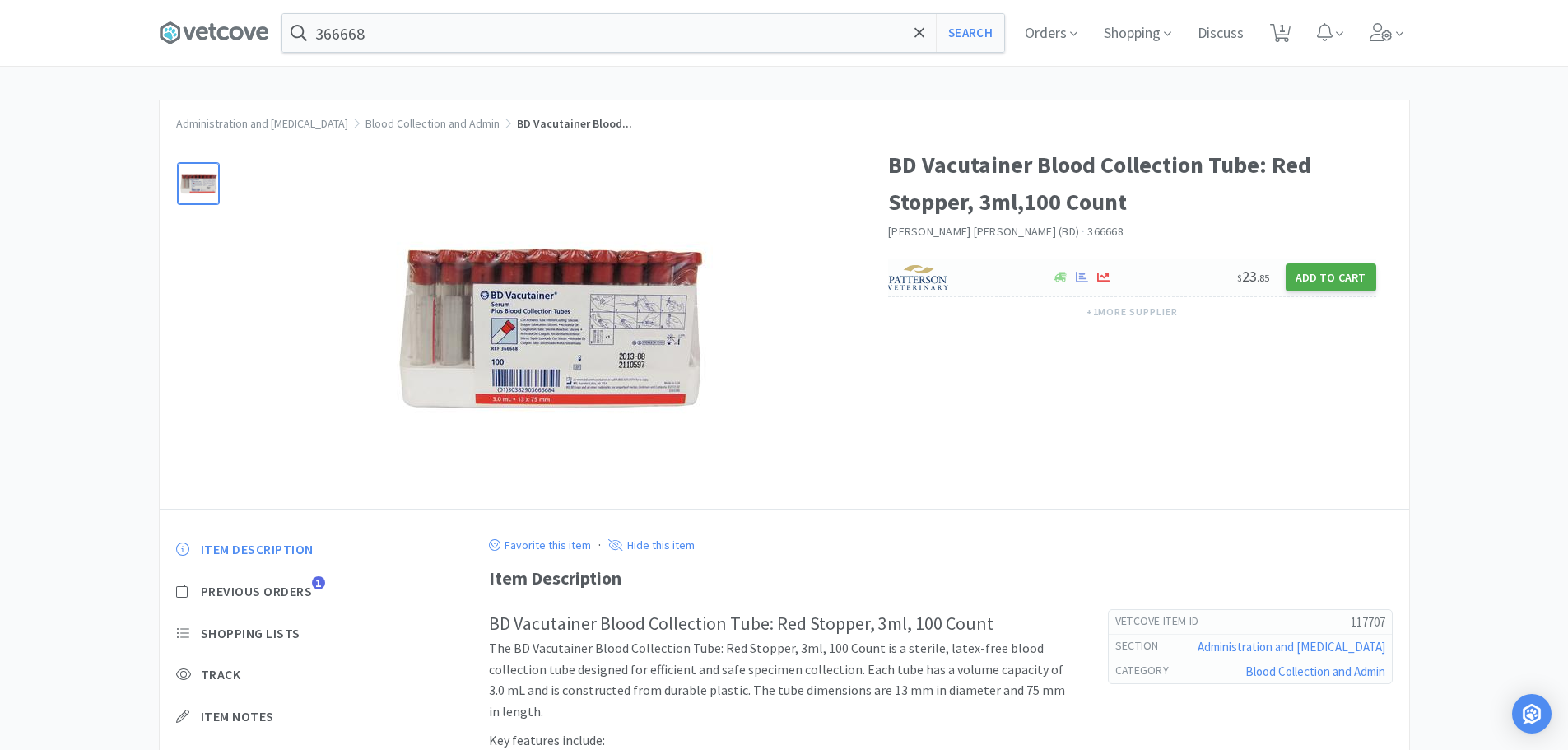
click at [1307, 265] on button "Add to Cart" at bounding box center [1330, 277] width 90 height 28
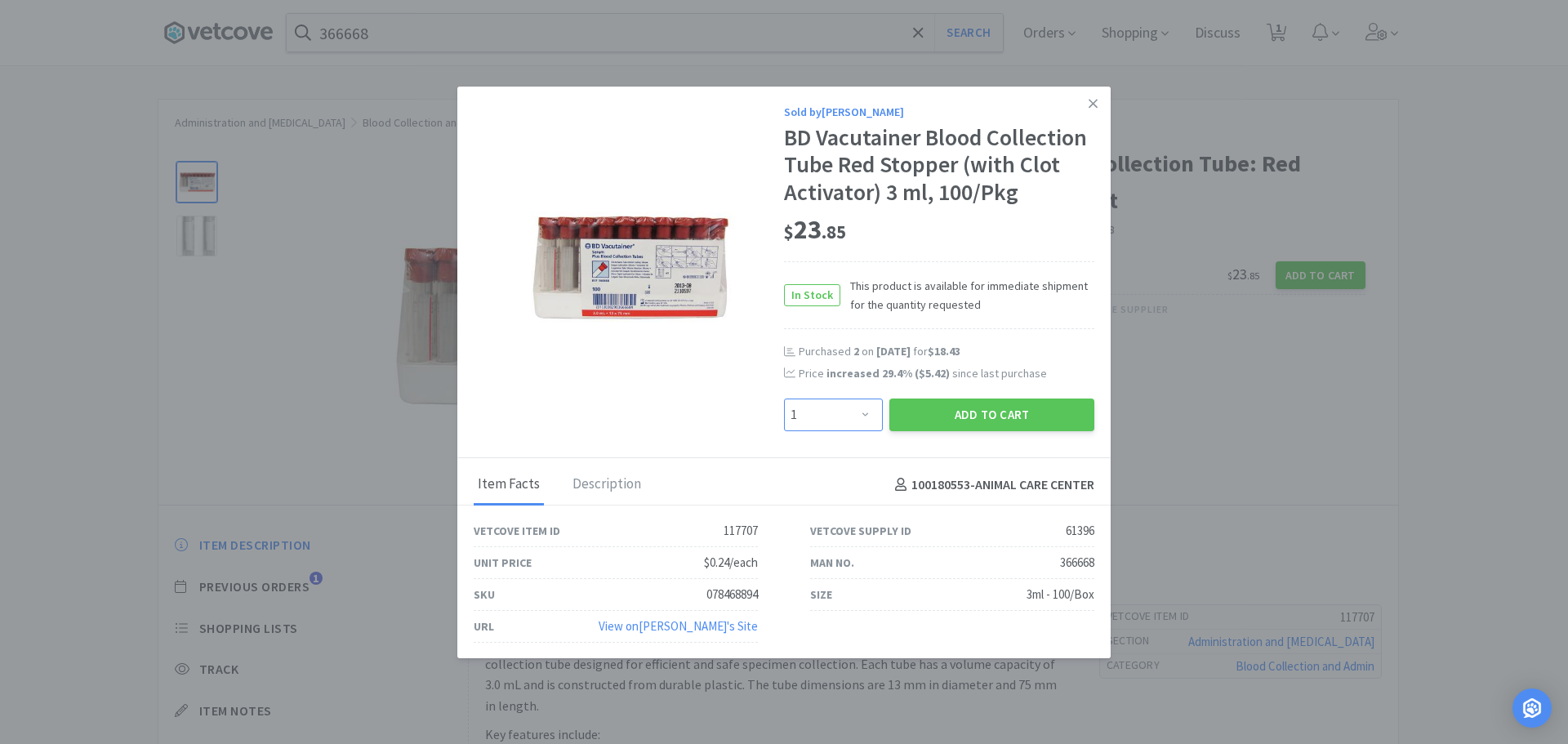
click at [851, 431] on select "Enter Quantity 1 2 3 4 5 6 7 8 9 10 11 12 13 14 15 16 17 18 19 20 Enter Quantity" at bounding box center [834, 415] width 99 height 32
select select "2"
click at [784, 426] on select "Enter Quantity 1 2 3 4 5 6 7 8 9 10 11 12 13 14 15 16 17 18 19 20 Enter Quantity" at bounding box center [834, 415] width 99 height 32
click at [941, 431] on button "Add to Cart" at bounding box center [992, 415] width 205 height 32
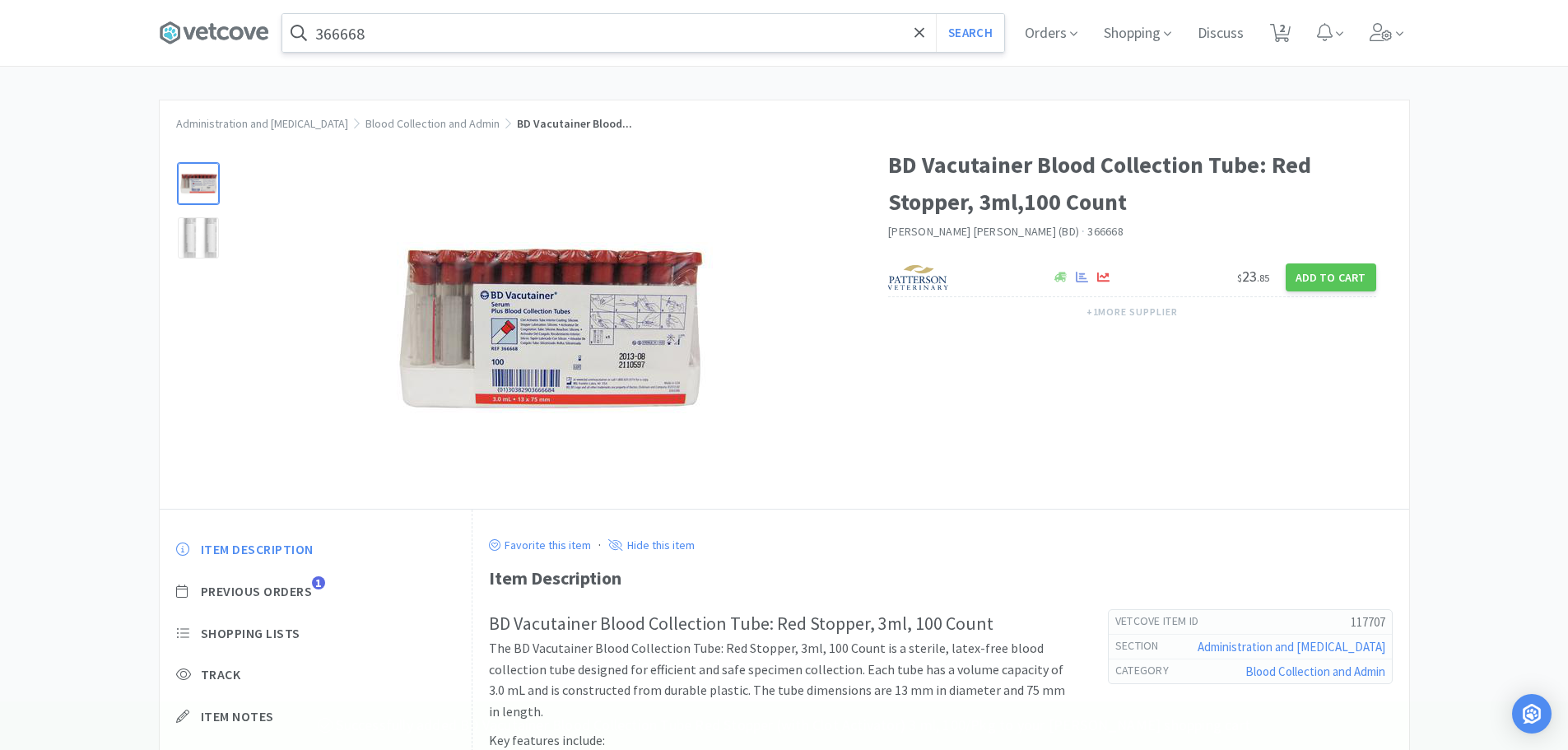
click at [479, 36] on input "366668" at bounding box center [643, 33] width 722 height 38
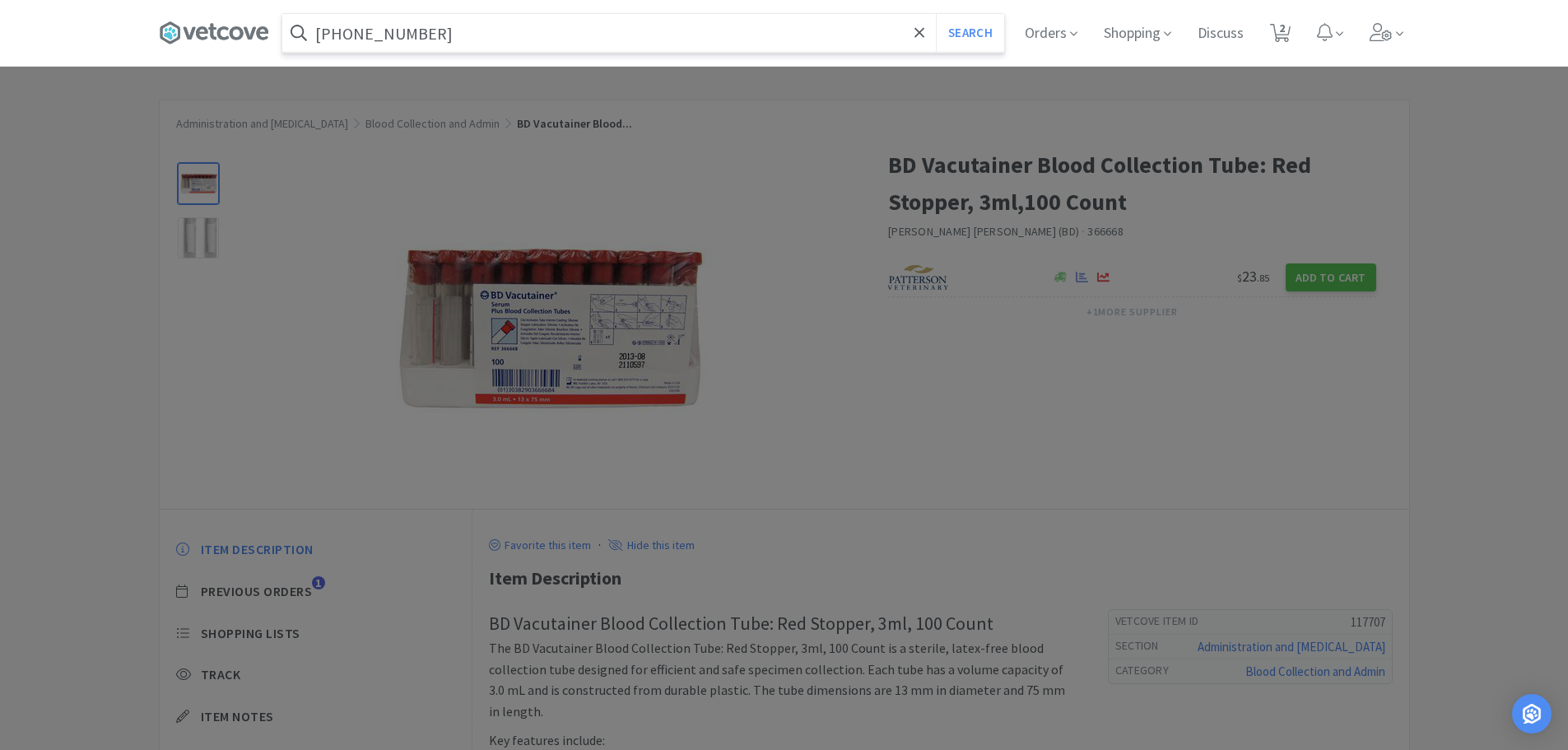
type input "[PHONE_NUMBER]"
click at [936, 14] on button "Search" at bounding box center [970, 33] width 69 height 38
select select "2"
select select "1"
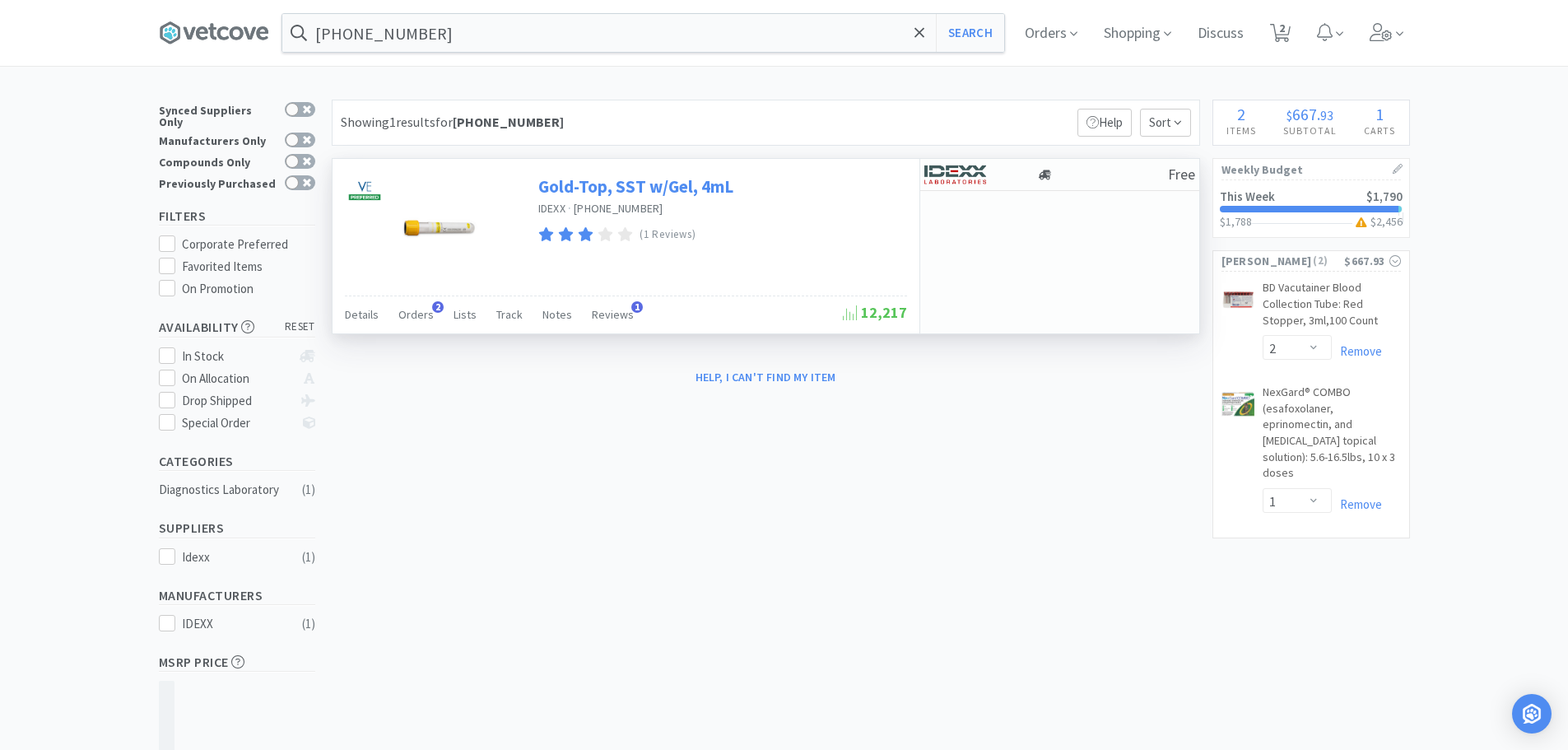
click at [670, 184] on link "Gold-Top, SST w/Gel, 4mL" at bounding box center [636, 186] width 195 height 23
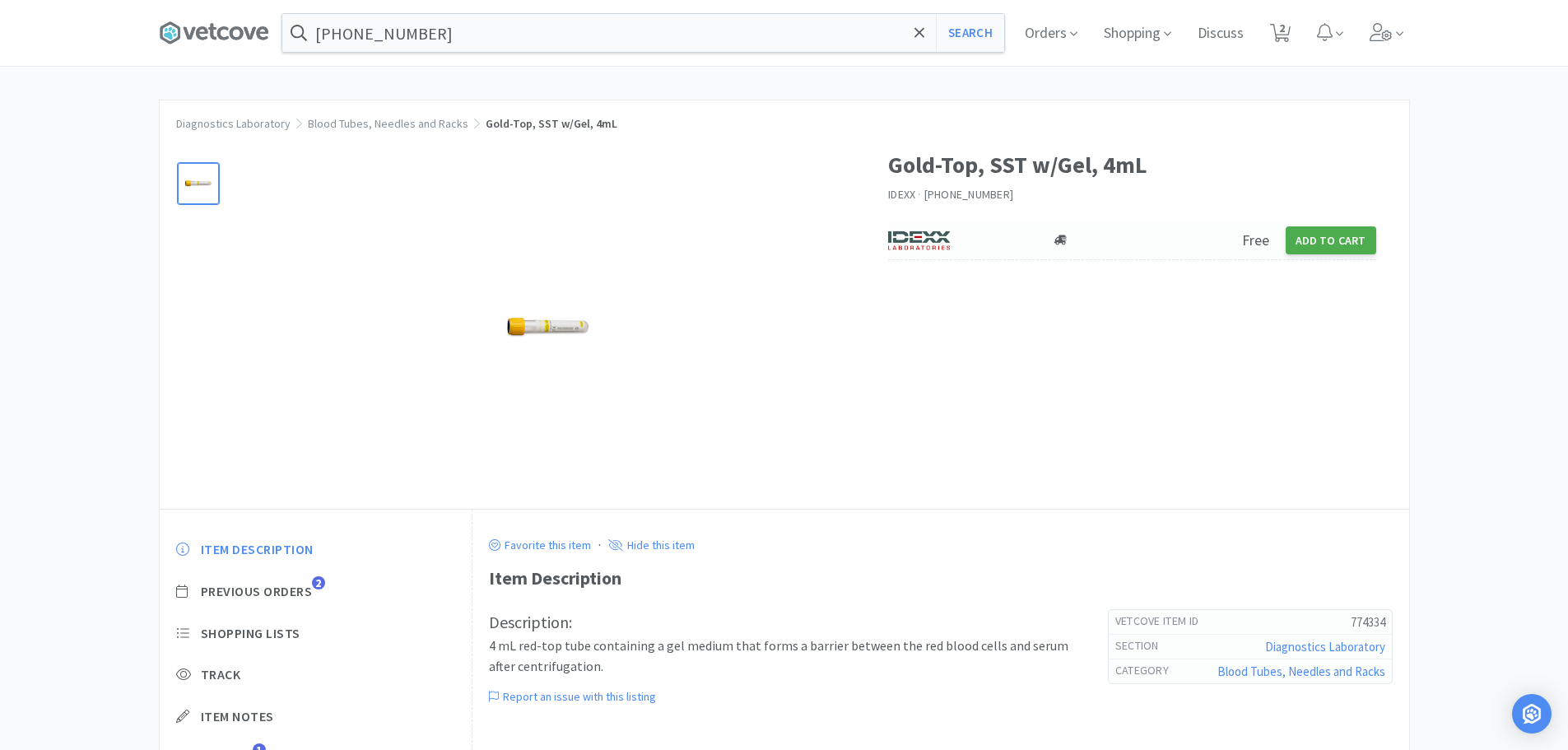
click at [1321, 235] on button "Add to Cart" at bounding box center [1330, 240] width 90 height 28
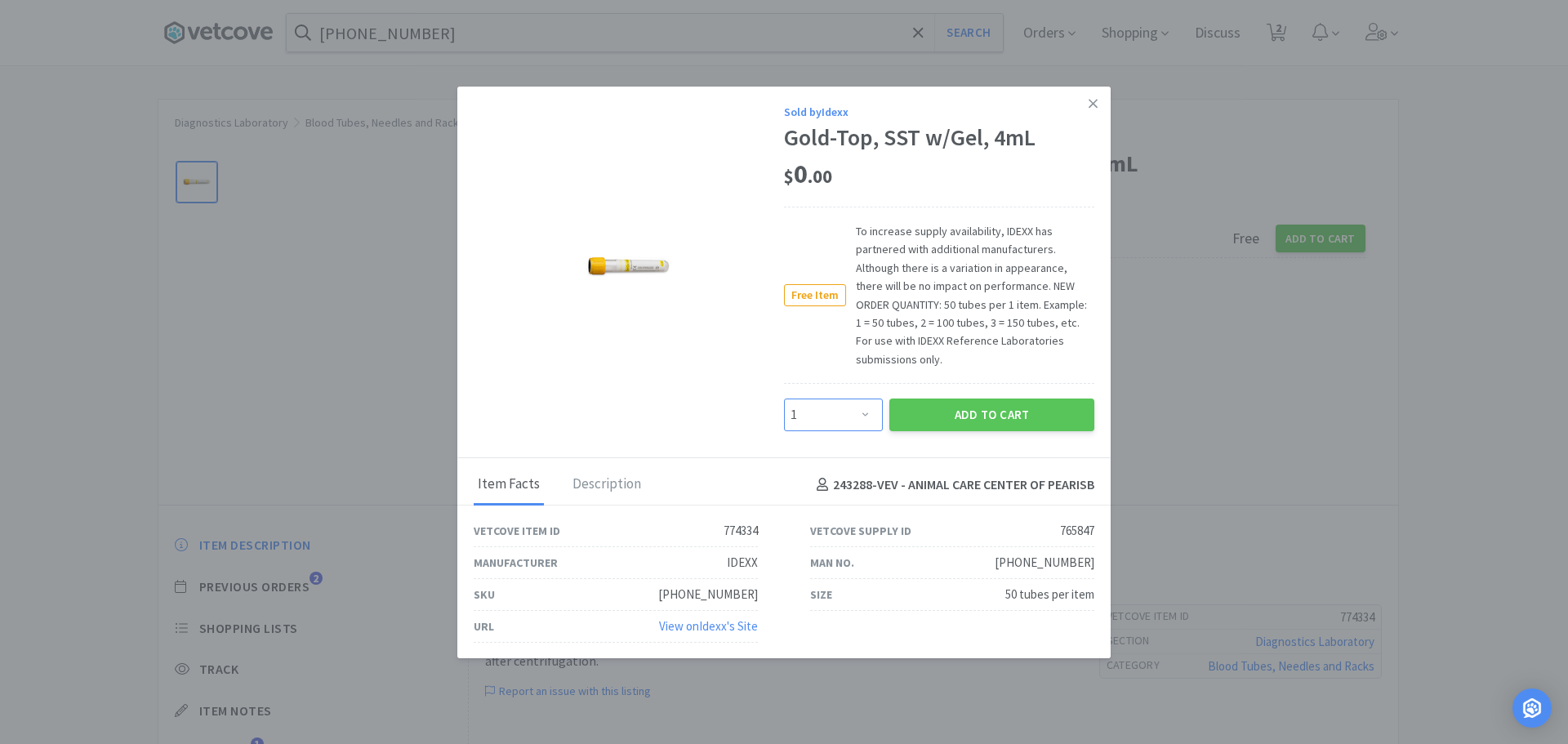
click at [853, 412] on select "Enter Quantity 1 2 3 4 5 6 7 8 9 10 11 12 13 14 15 16 17 18 19 20 Enter Quantity" at bounding box center [834, 415] width 99 height 32
select select "4"
click at [784, 399] on select "Enter Quantity 1 2 3 4 5 6 7 8 9 10 11 12 13 14 15 16 17 18 19 20 Enter Quantity" at bounding box center [834, 415] width 99 height 32
click at [922, 413] on button "Add to Cart" at bounding box center [992, 415] width 205 height 32
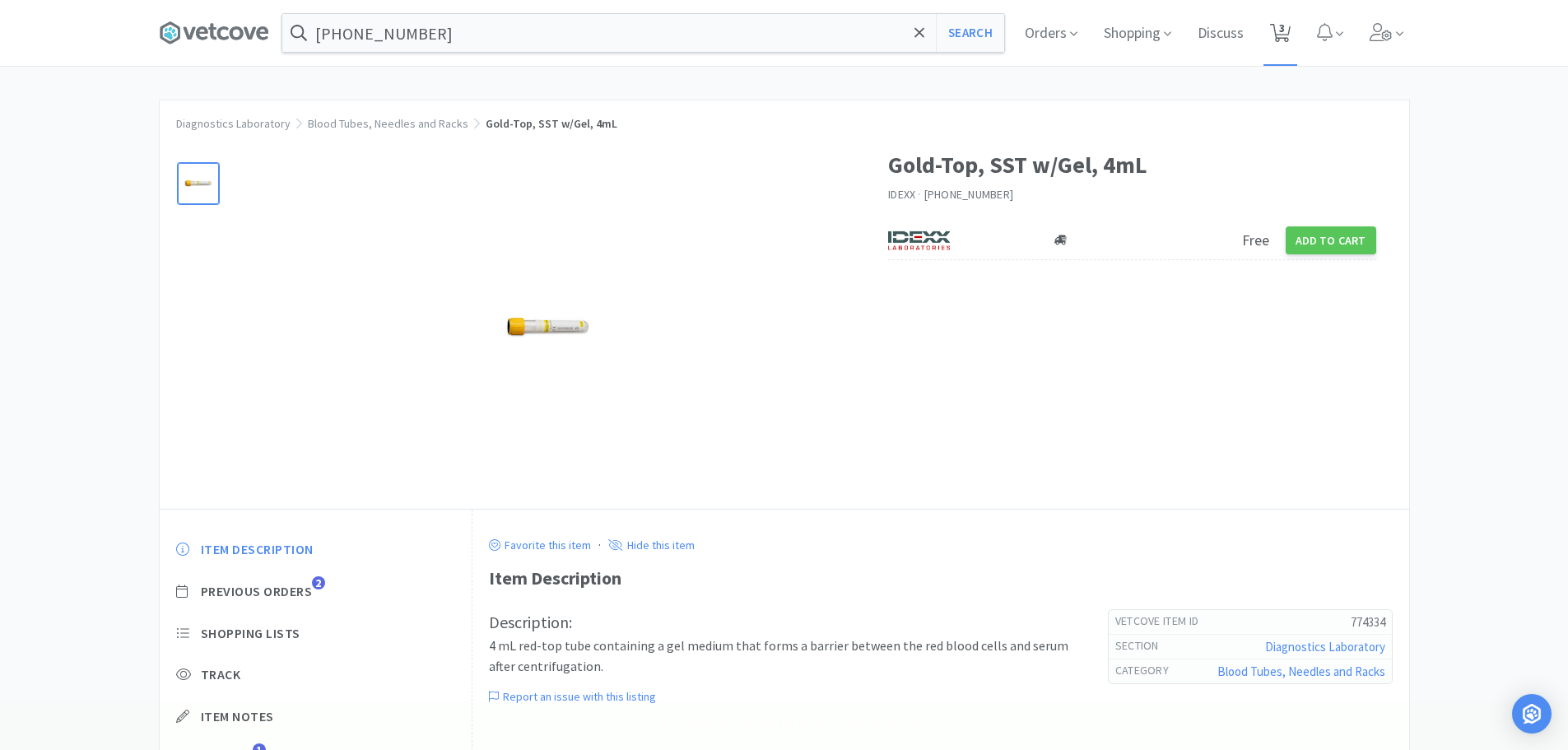
click at [1284, 33] on span "3" at bounding box center [1282, 28] width 5 height 66
select select "4"
select select "2"
select select "1"
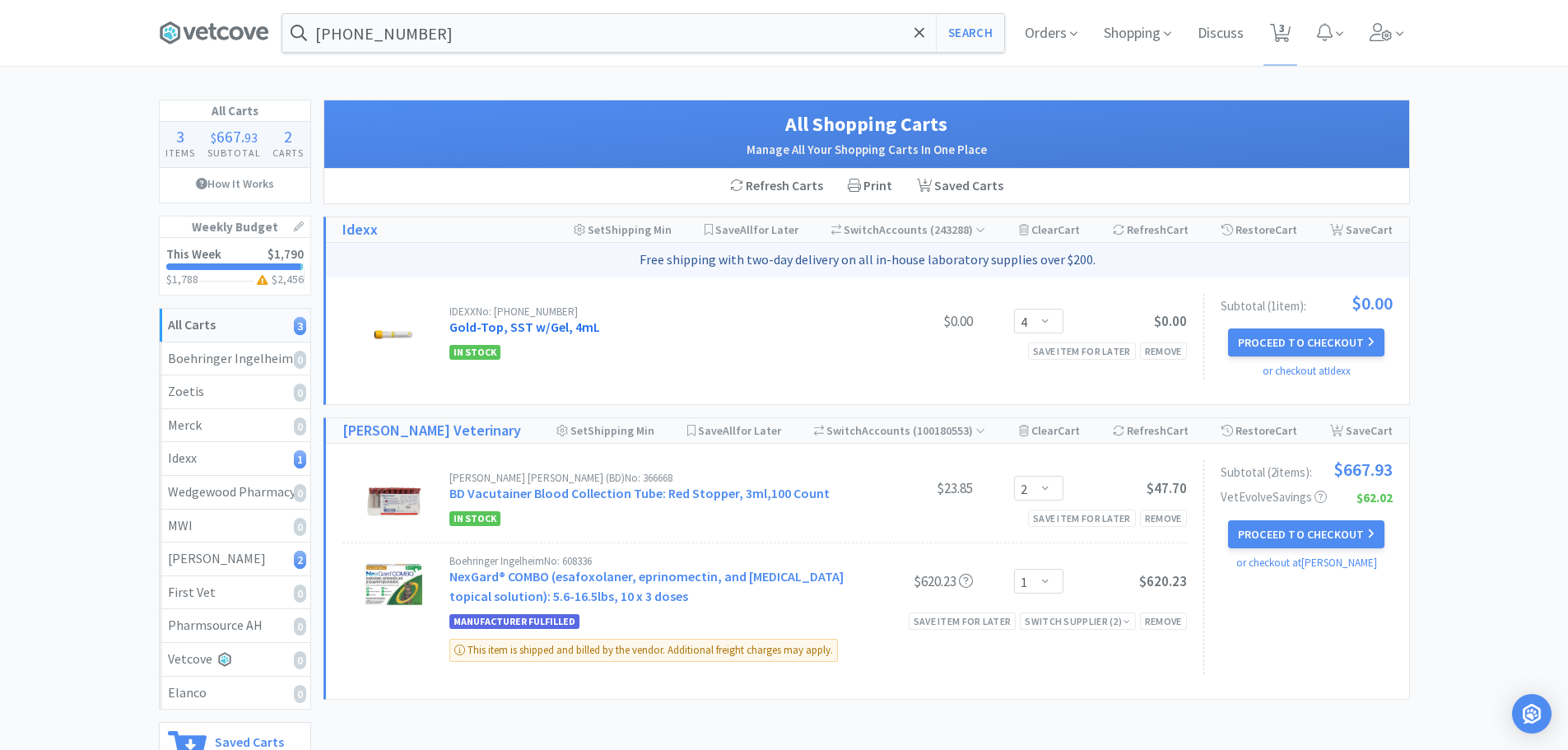
click at [569, 332] on link "Gold-Top, SST w/Gel, 4mL" at bounding box center [525, 327] width 151 height 16
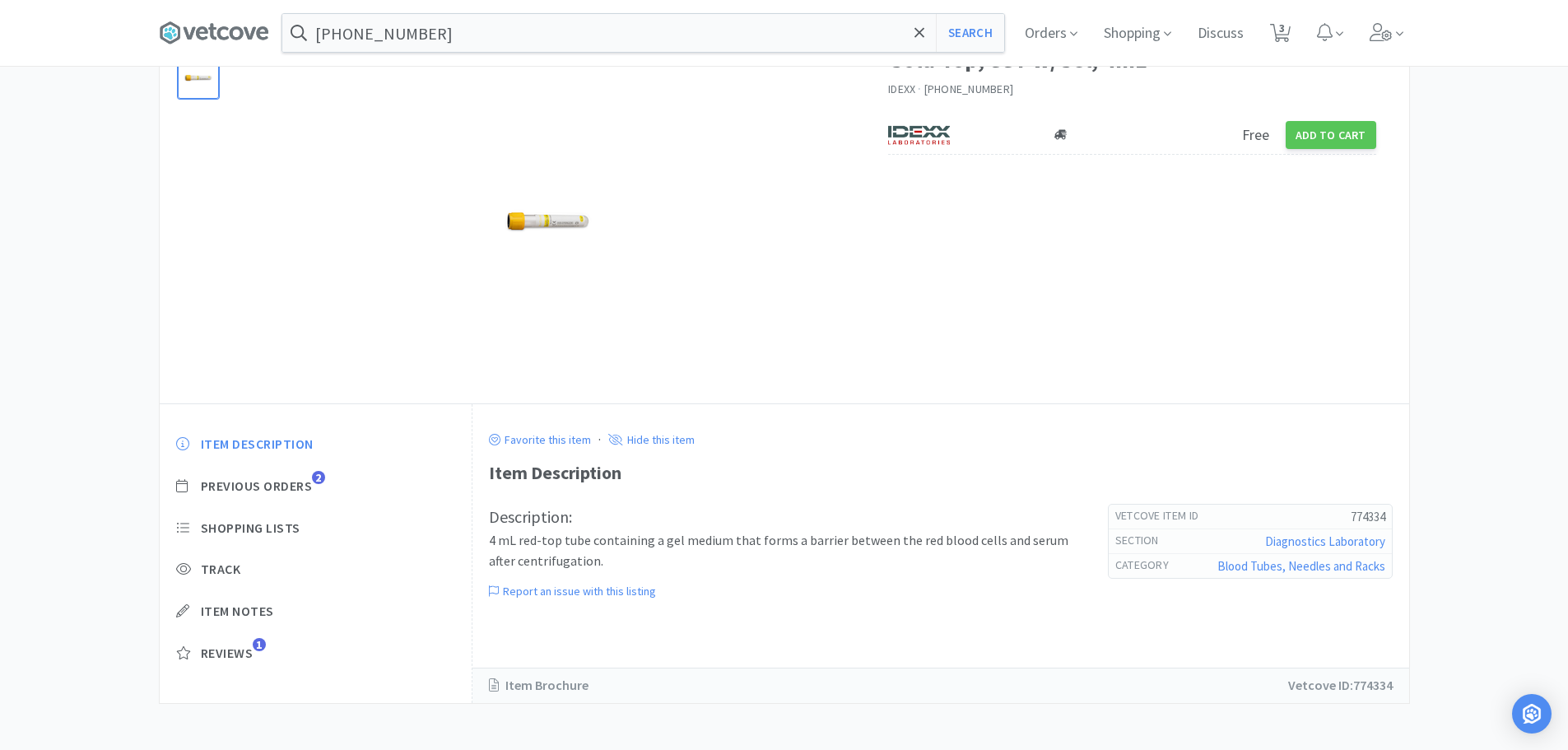
scroll to position [108, 0]
select select "4"
select select "2"
select select "1"
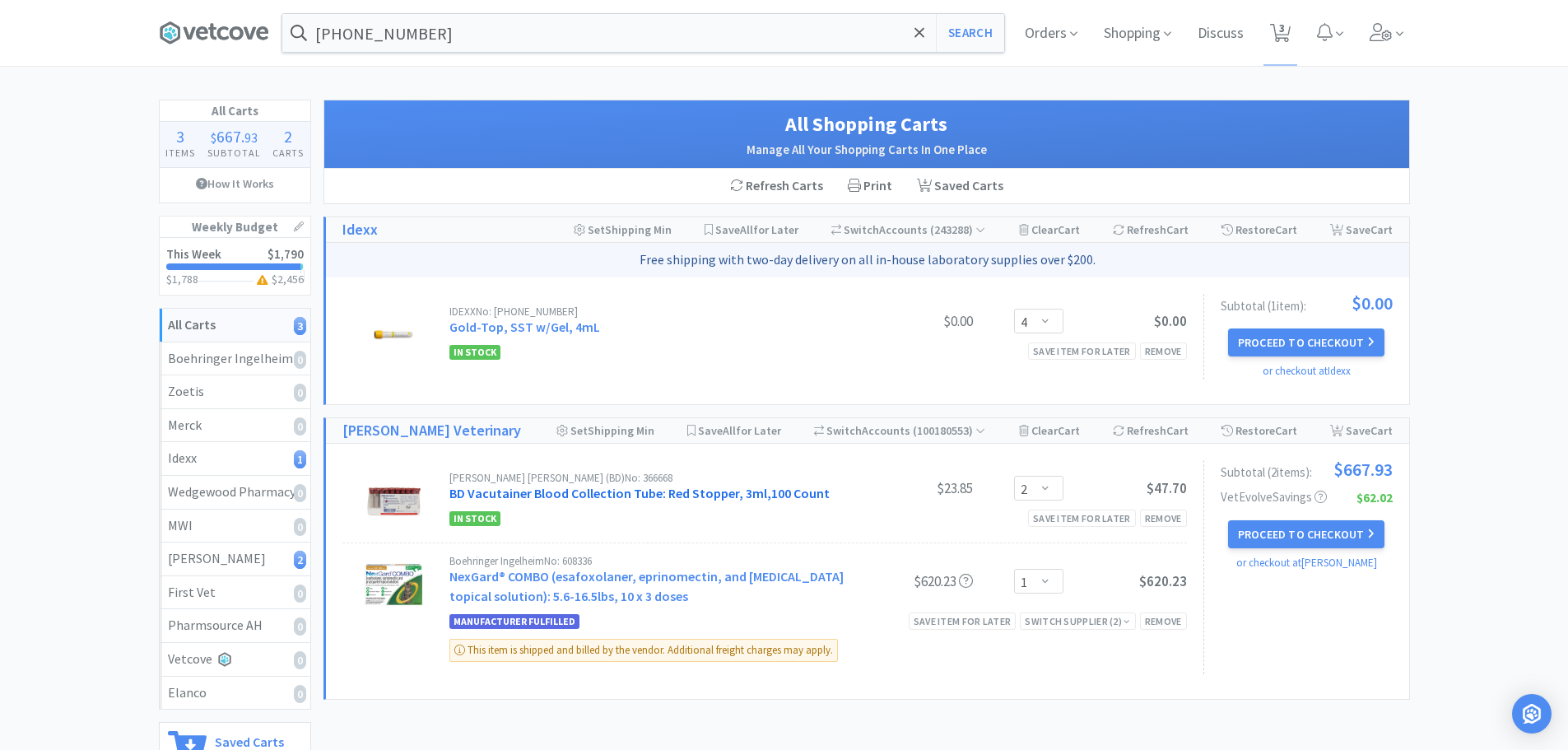
click at [547, 492] on link "BD Vacutainer Blood Collection Tube: Red Stopper, 3ml,100 Count" at bounding box center [639, 493] width 380 height 16
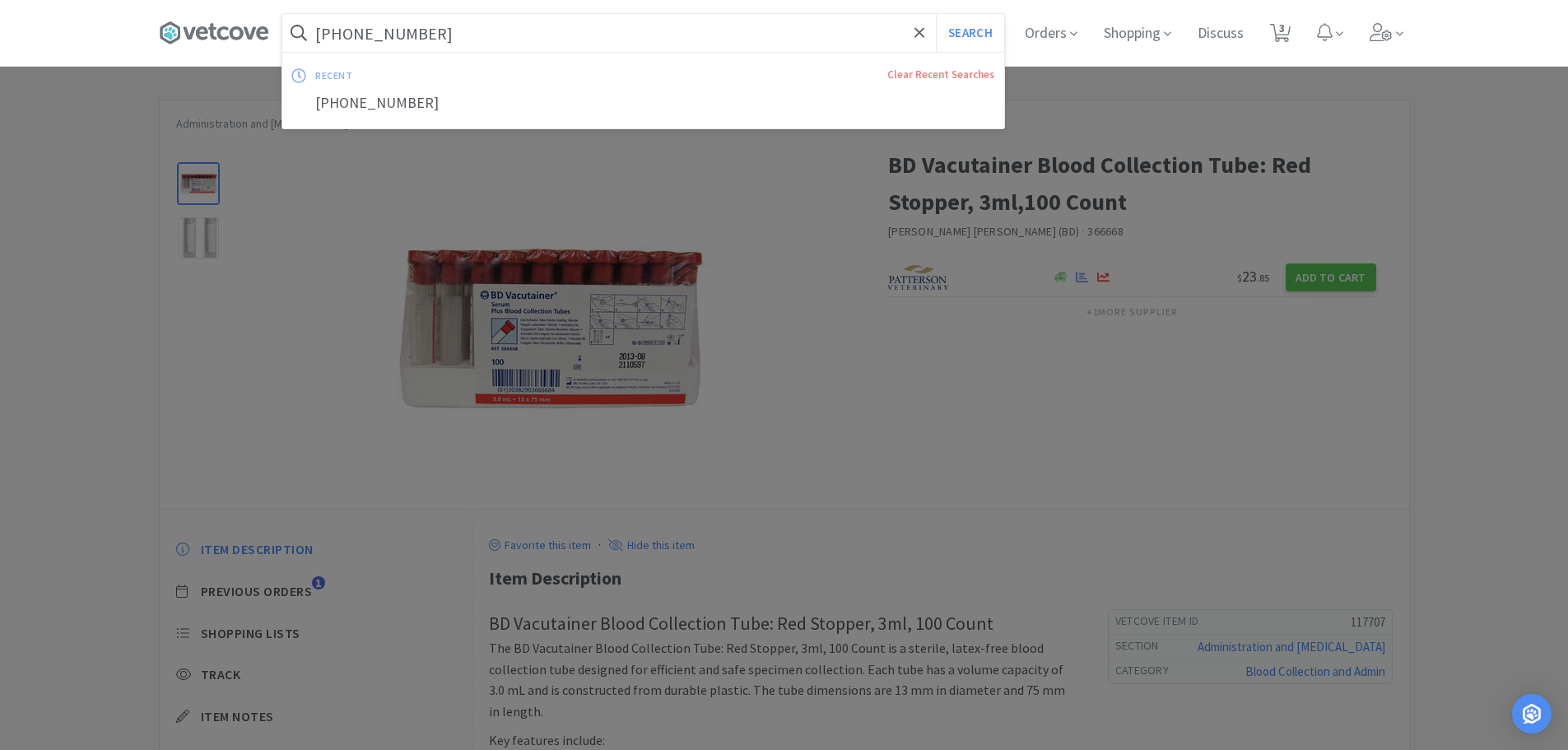
click at [516, 26] on input "[PHONE_NUMBER]" at bounding box center [643, 33] width 722 height 38
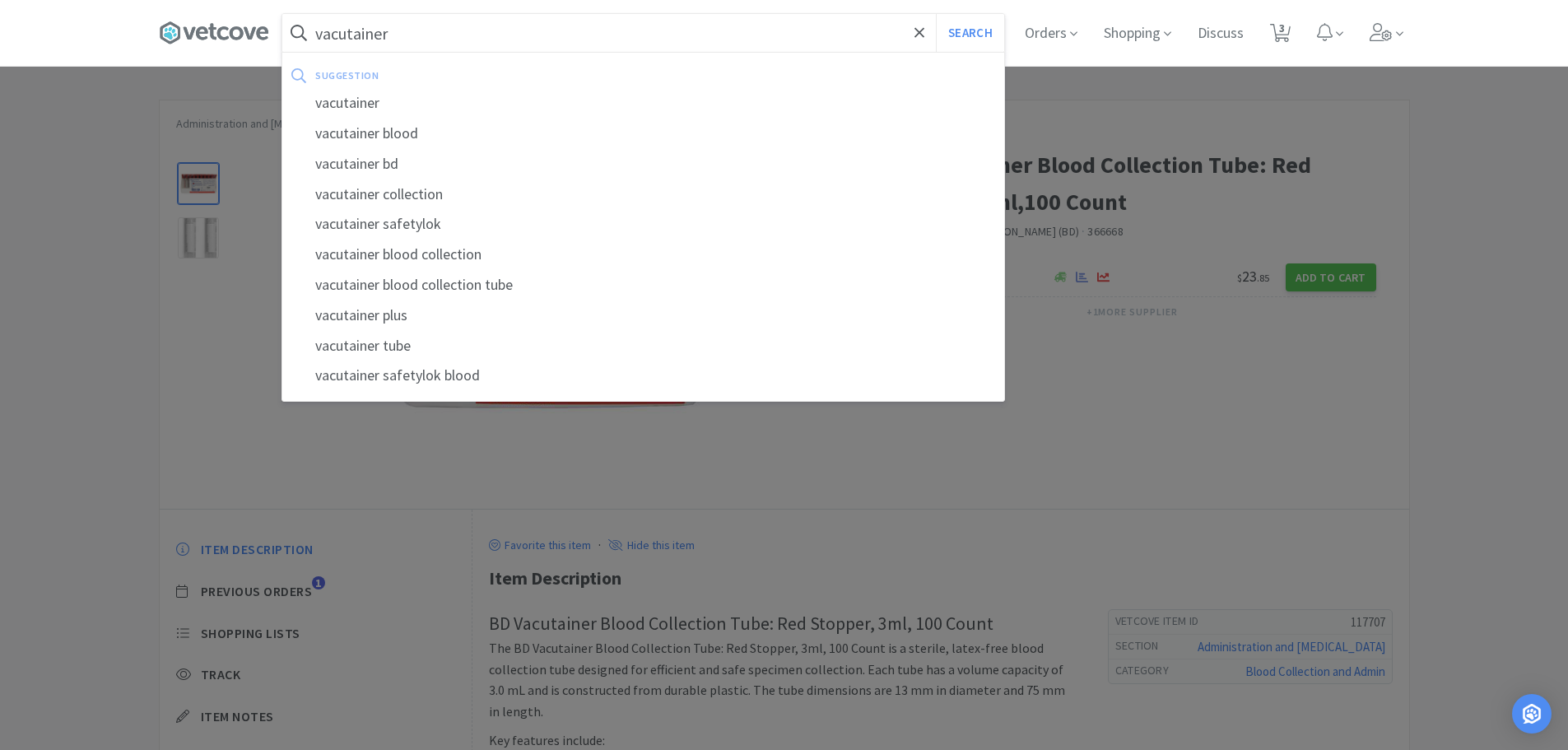
type input "vacutainer"
click at [936, 14] on button "Search" at bounding box center [970, 33] width 69 height 38
select select "2"
select select "1"
select select "4"
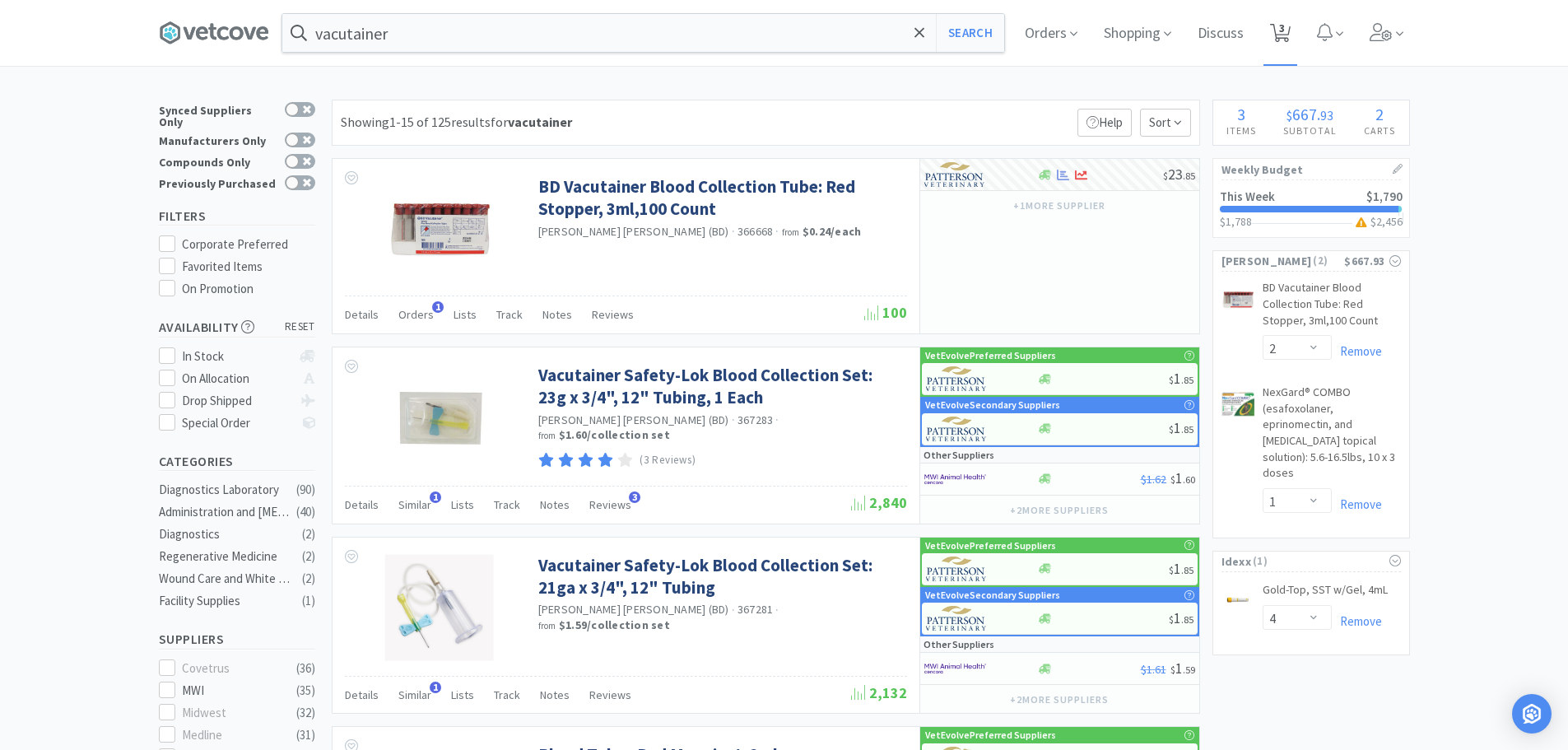
click at [1284, 39] on span "3" at bounding box center [1282, 28] width 5 height 66
select select "4"
select select "2"
select select "1"
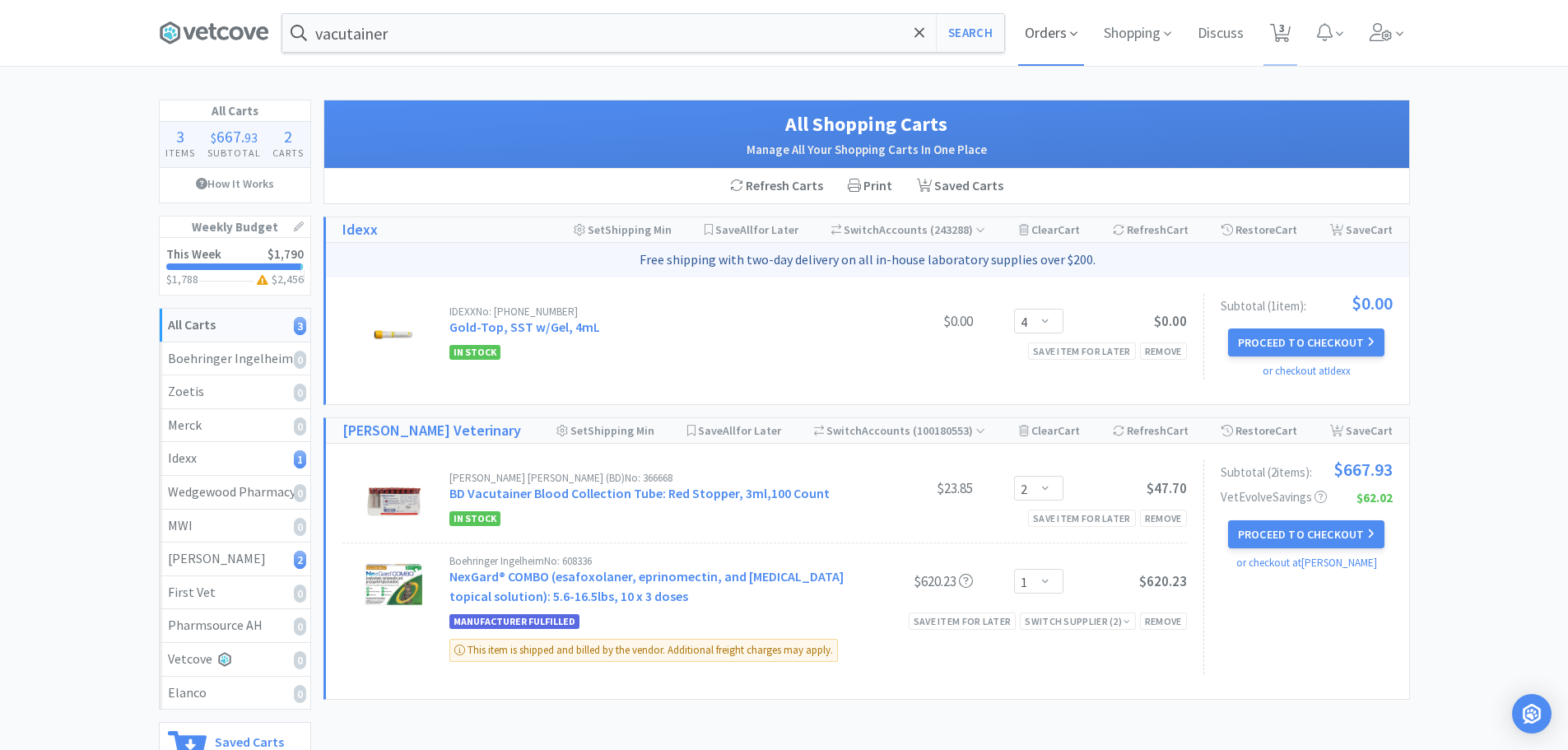
click at [1050, 38] on span "Orders" at bounding box center [1050, 33] width 66 height 66
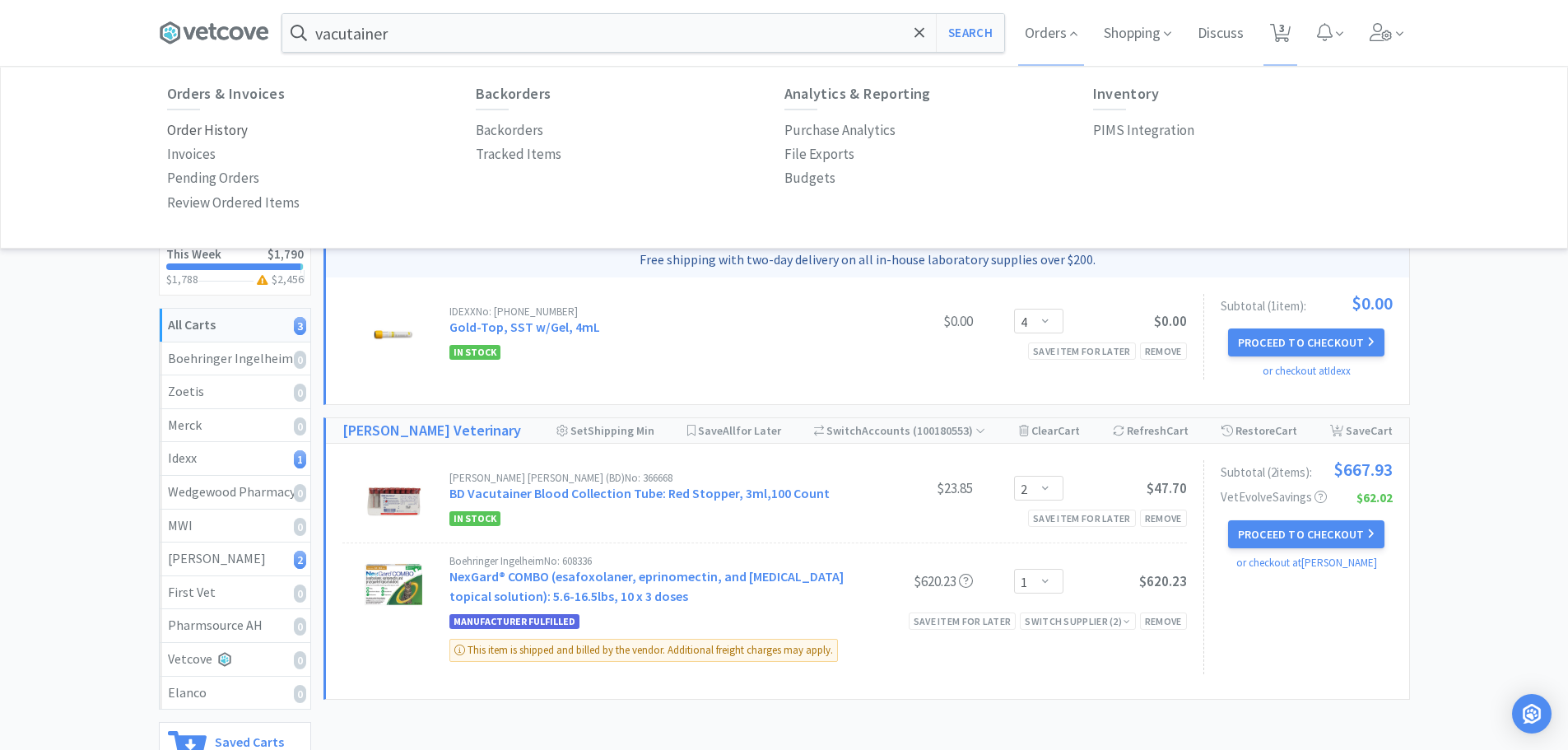
click at [210, 139] on p "Order History" at bounding box center [207, 130] width 80 height 23
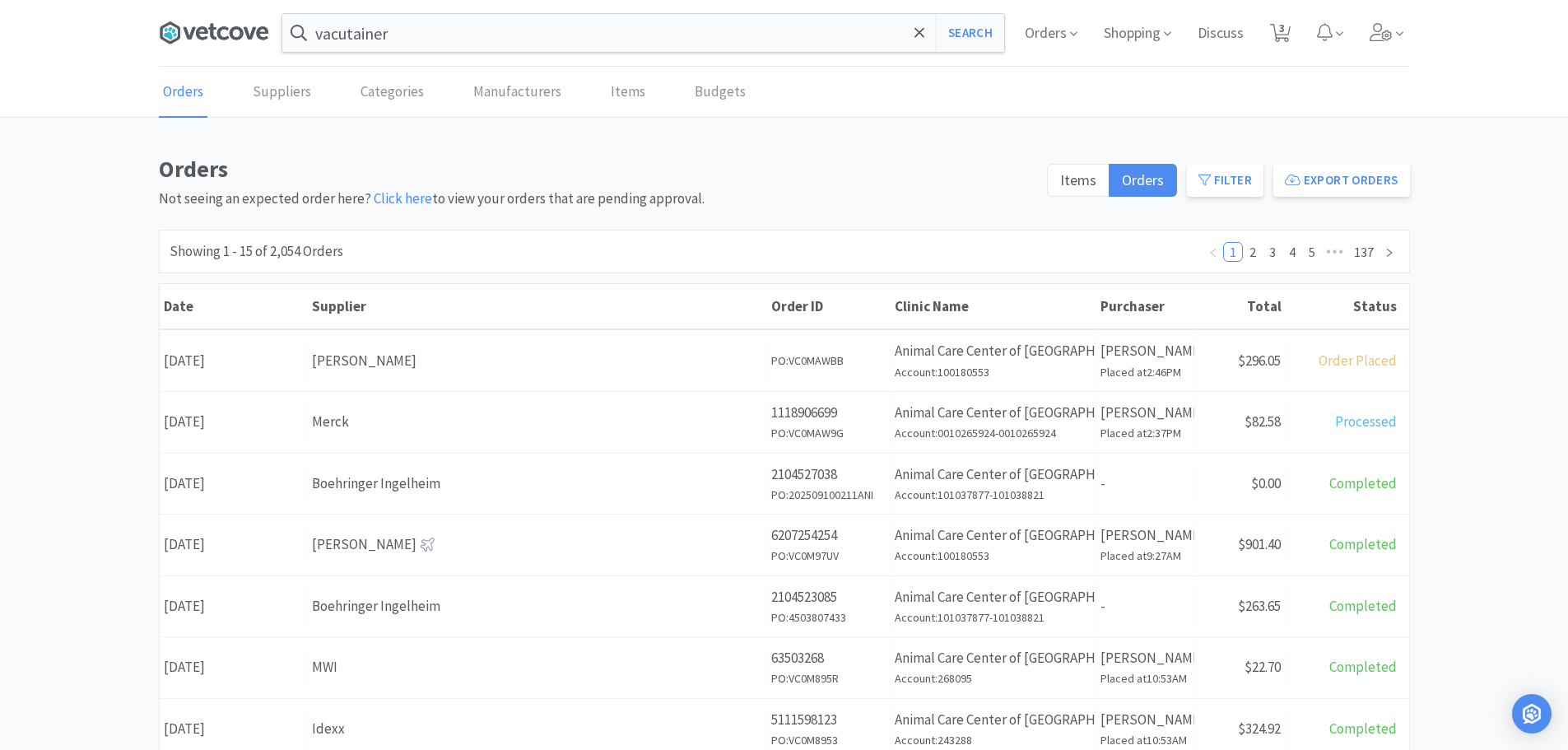
click at [210, 33] on icon at bounding box center [214, 33] width 110 height 24
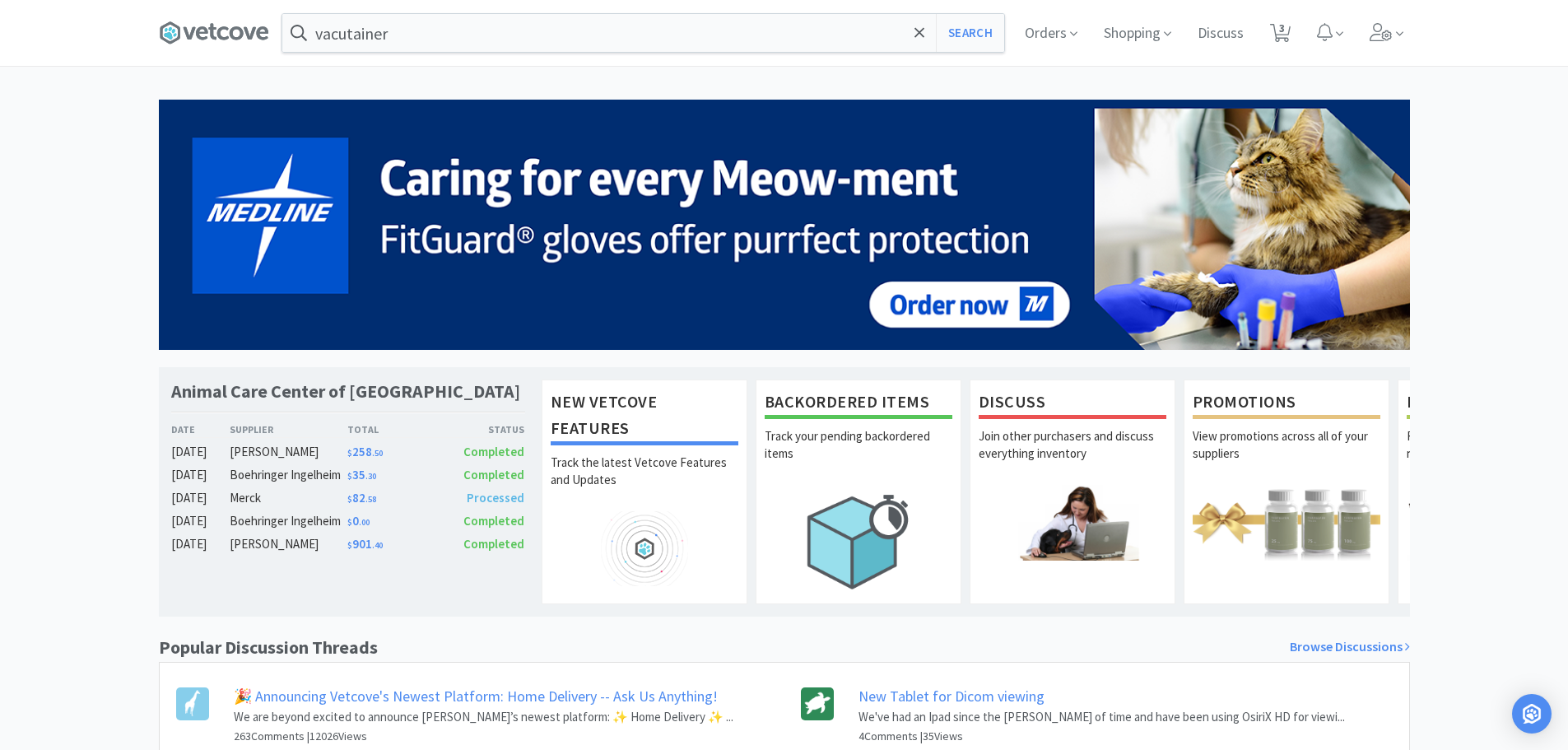
click at [126, 197] on div "Animal Care Center of [GEOGRAPHIC_DATA] Date Supplier Total Status [DATE] [PERS…" at bounding box center [784, 510] width 1568 height 820
click at [1045, 33] on span "Orders" at bounding box center [1050, 33] width 66 height 66
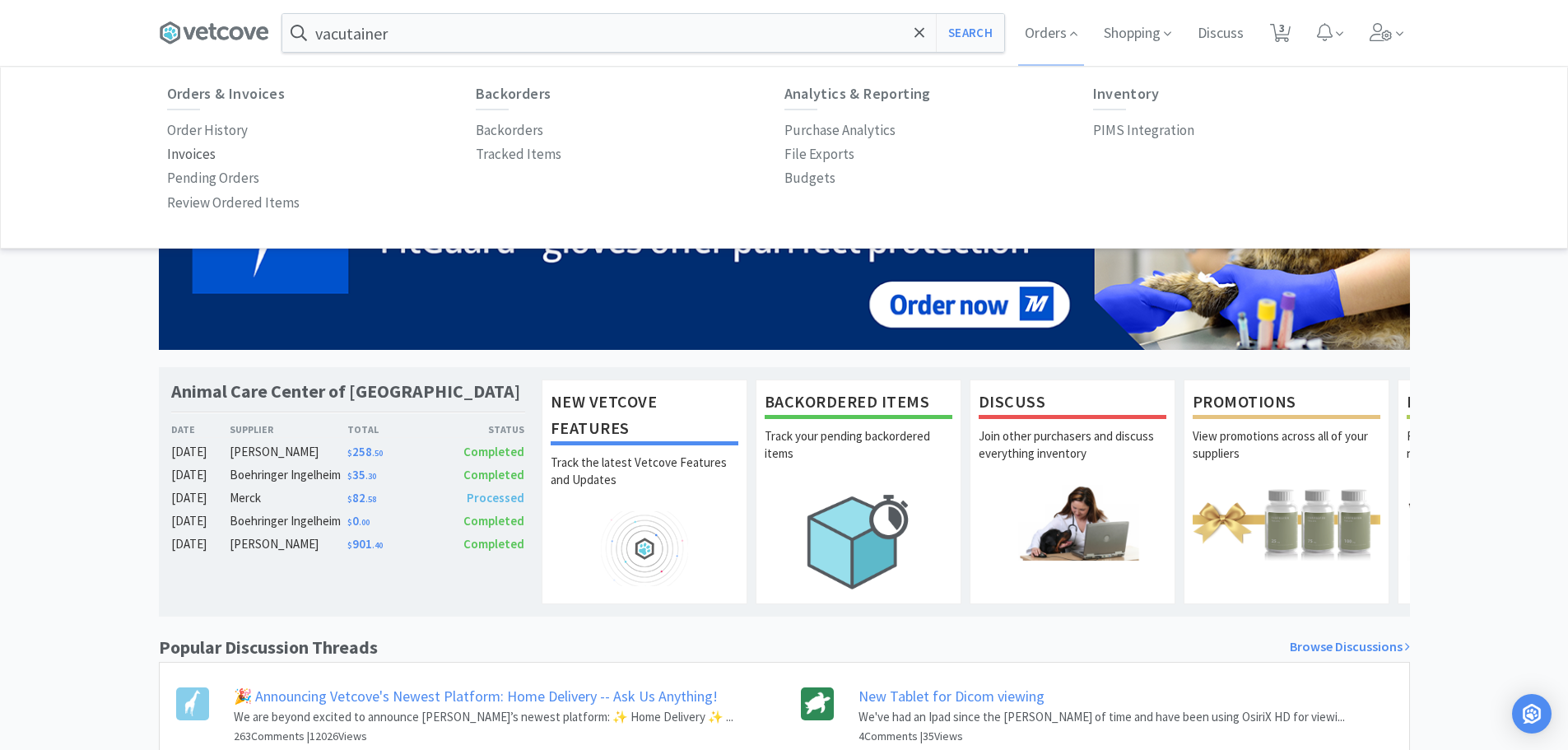
click at [188, 153] on p "Invoices" at bounding box center [191, 155] width 49 height 23
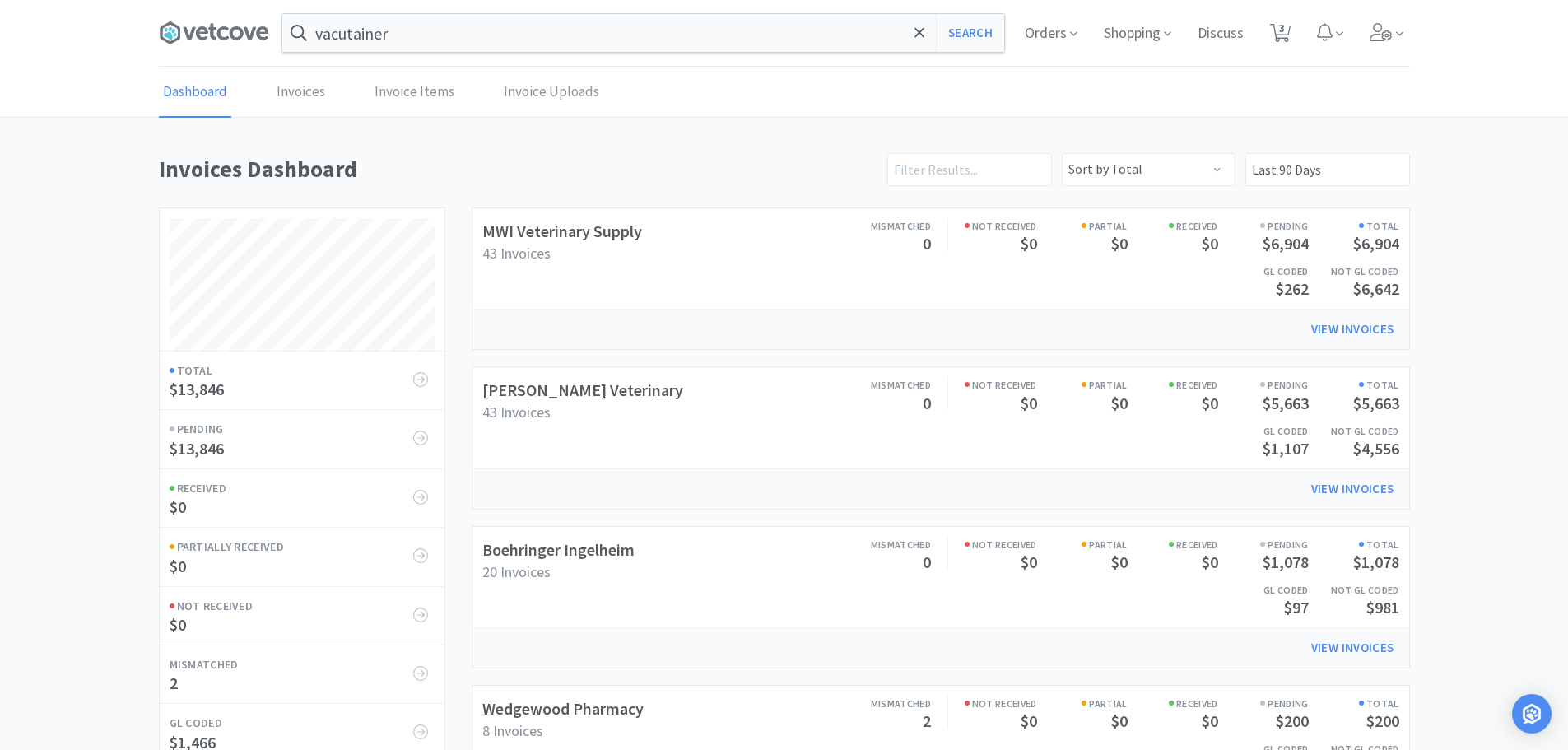
scroll to position [770, 1251]
click at [583, 387] on link "[PERSON_NAME] Veterinary" at bounding box center [583, 389] width 201 height 21
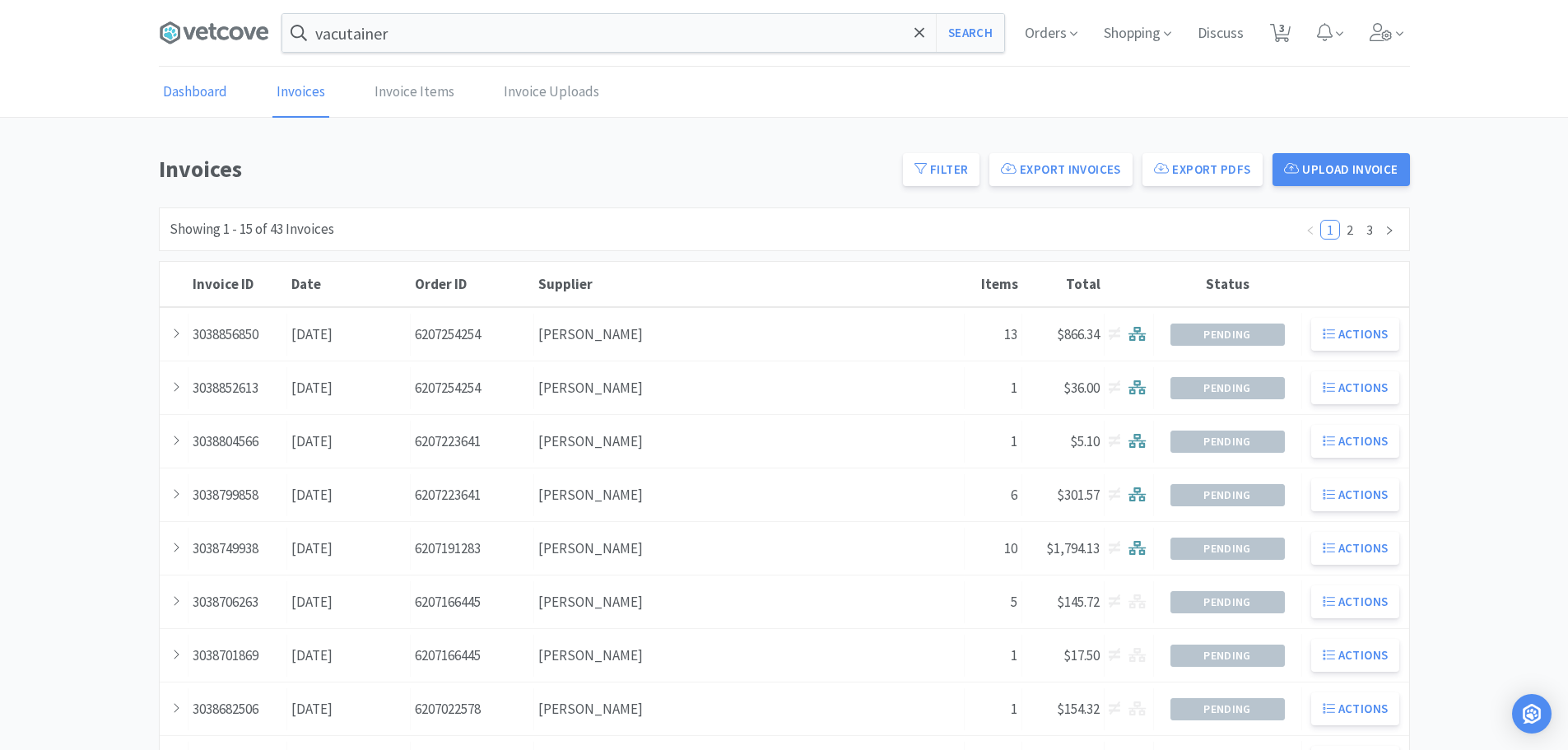
click at [219, 83] on link "Dashboard" at bounding box center [195, 93] width 72 height 51
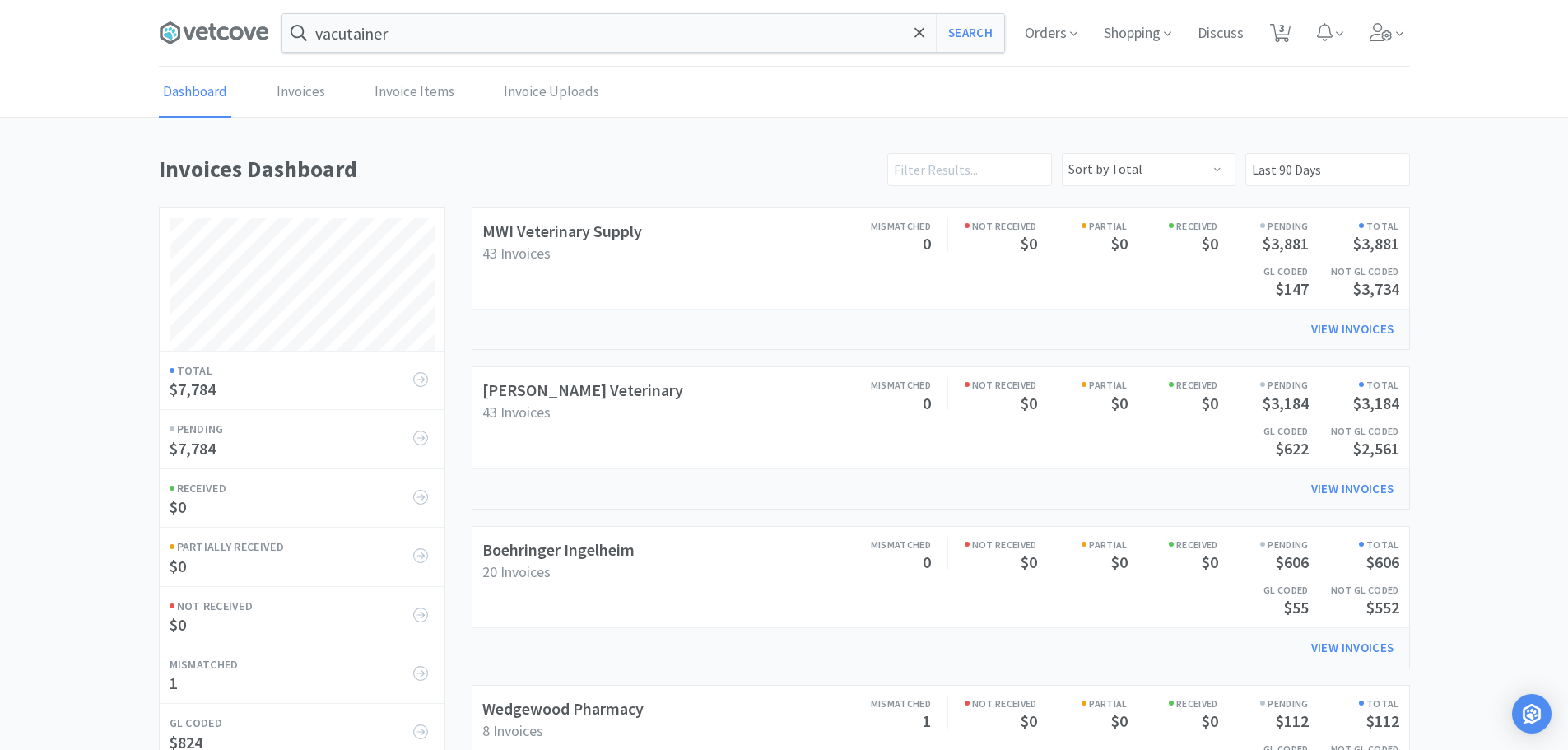
scroll to position [770, 1251]
click at [204, 18] on span at bounding box center [220, 33] width 124 height 66
